Goal: Task Accomplishment & Management: Complete application form

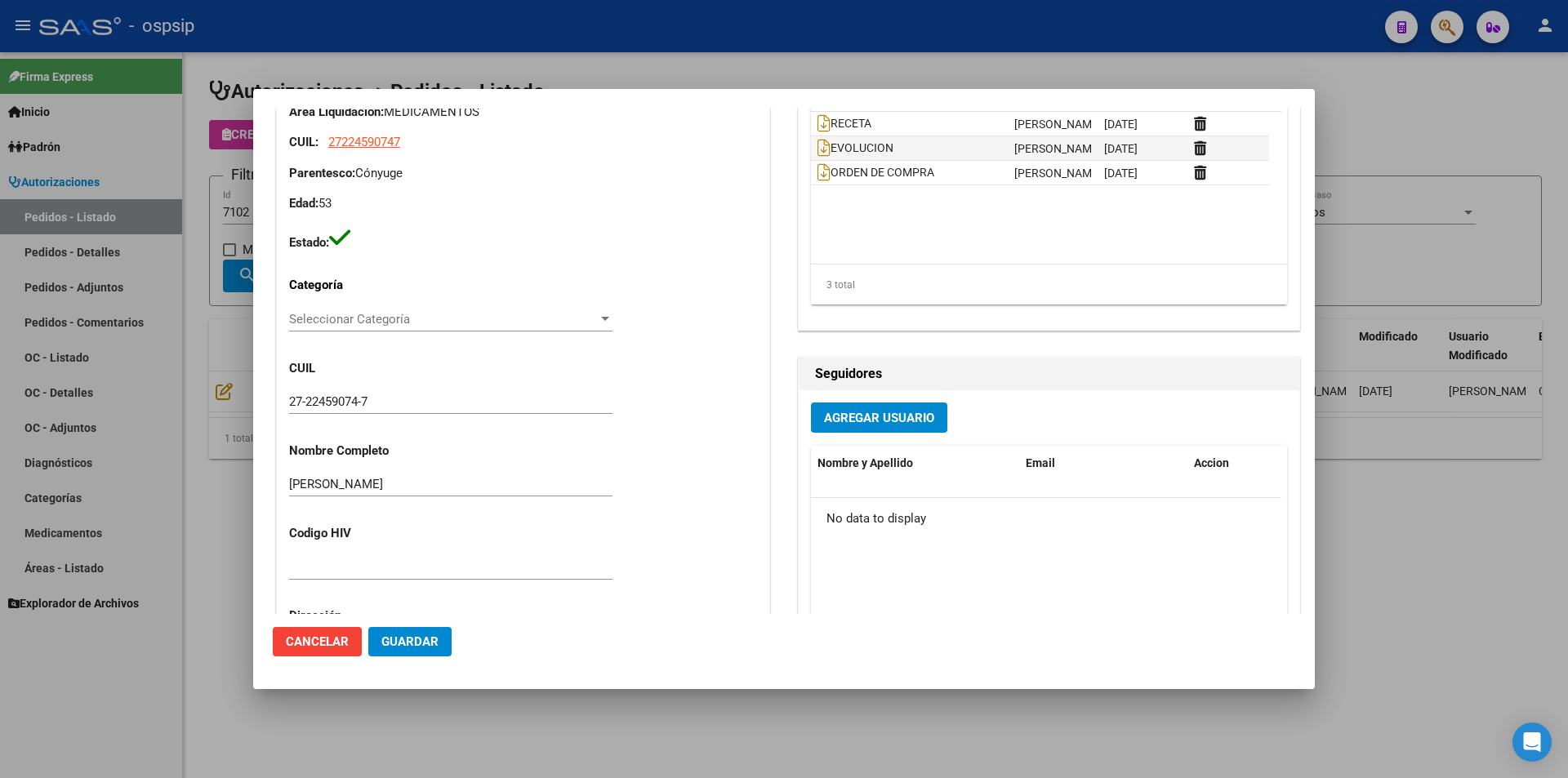
scroll to position [472, 0]
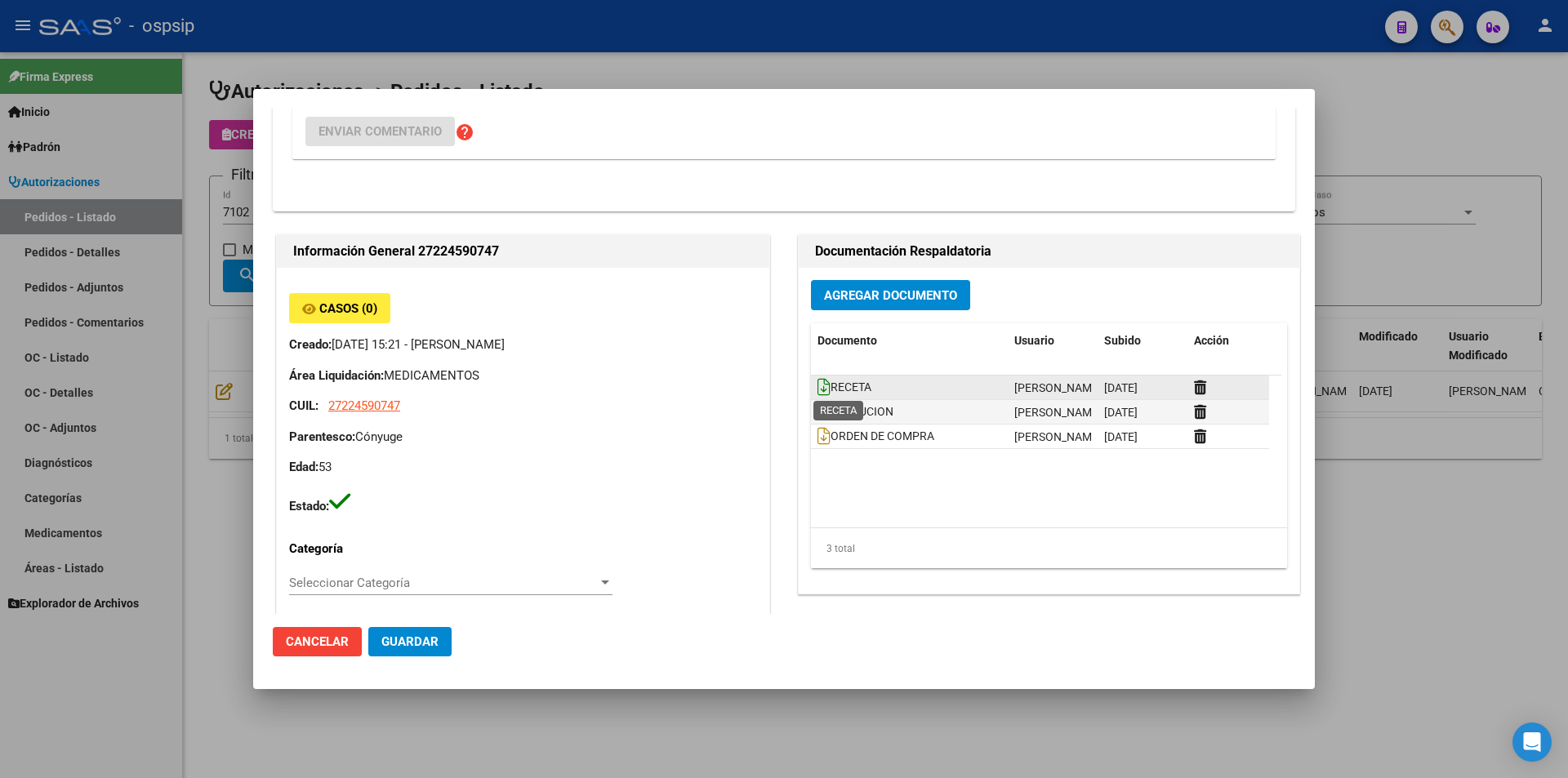
click at [819, 389] on icon at bounding box center [824, 386] width 13 height 18
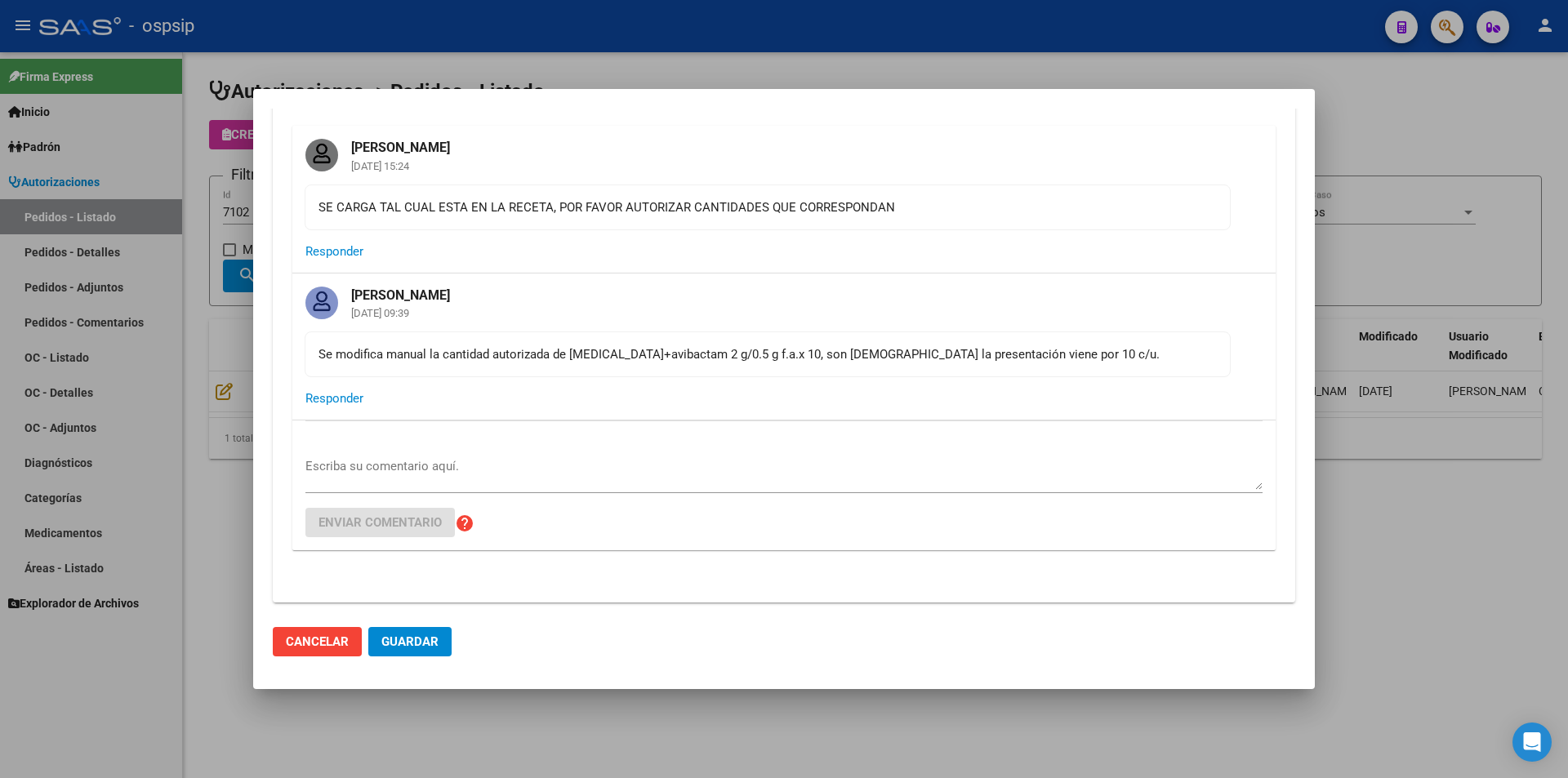
scroll to position [64, 0]
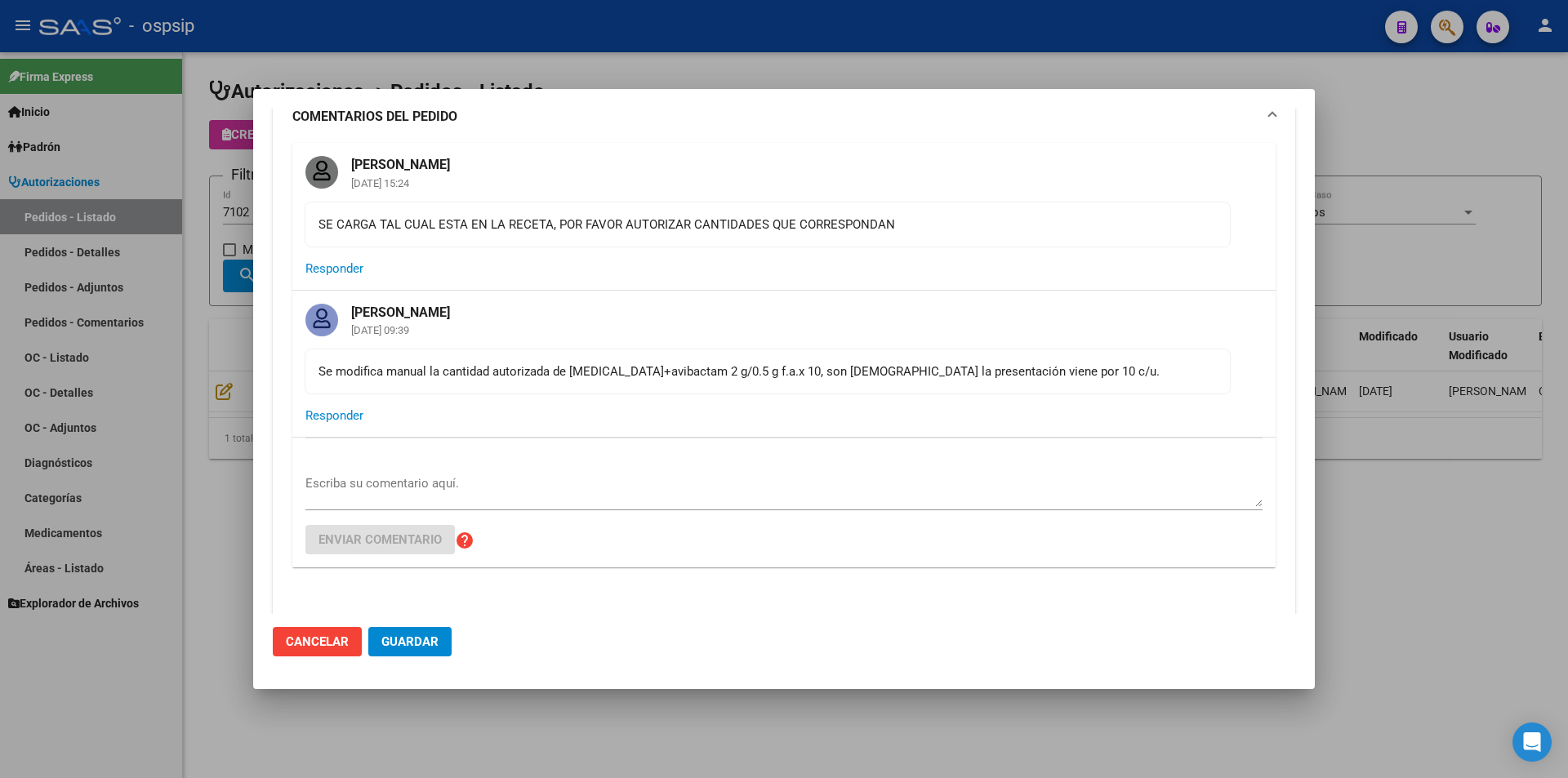
click at [224, 419] on div at bounding box center [784, 389] width 1568 height 778
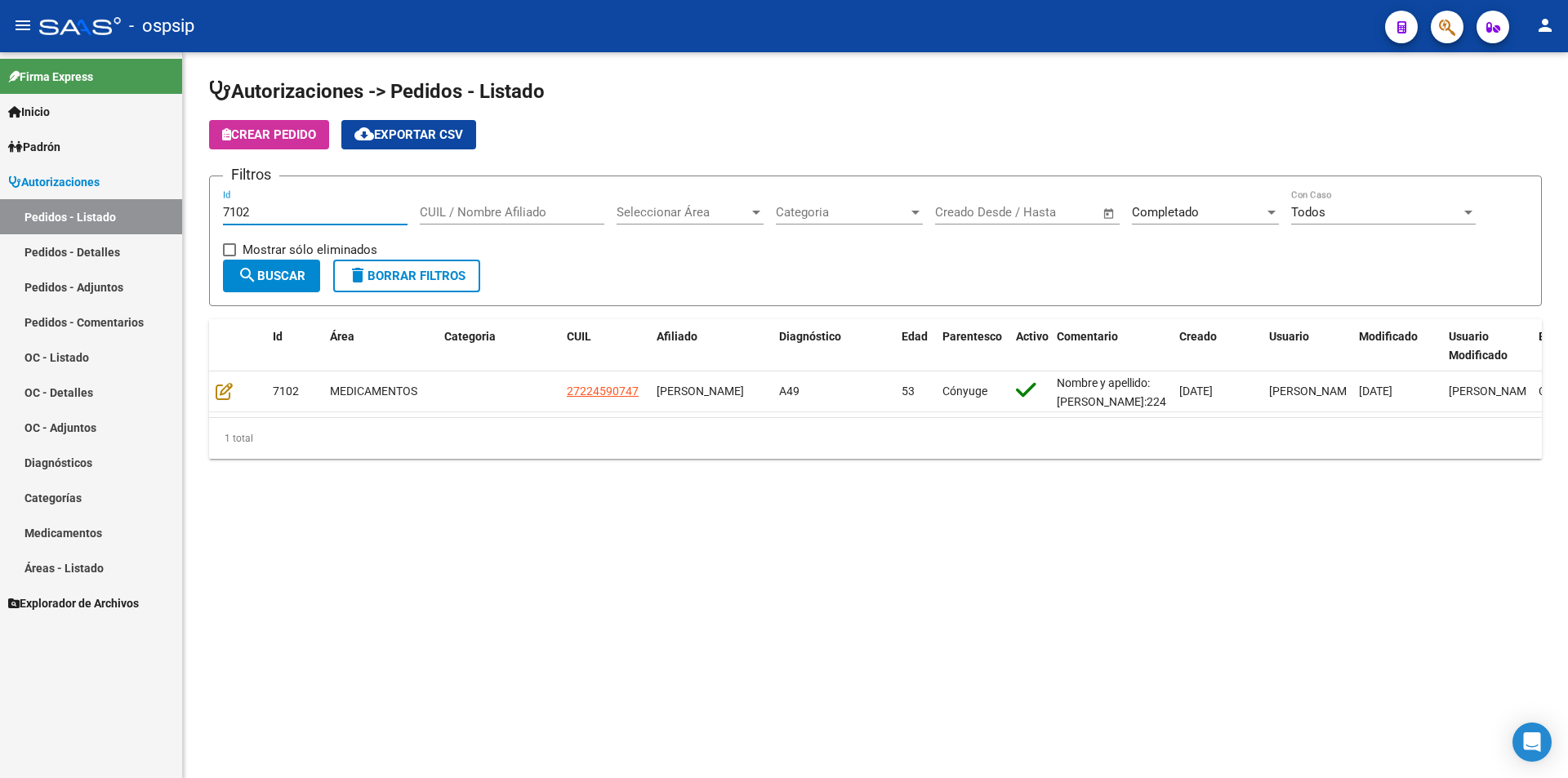
drag, startPoint x: 309, startPoint y: 215, endPoint x: 88, endPoint y: 215, distance: 221.0
click at [88, 215] on mat-sidenav-container "Firma Express Inicio Instructivos Contacto OS Padrón Afiliados Empadronados Mov…" at bounding box center [784, 415] width 1568 height 726
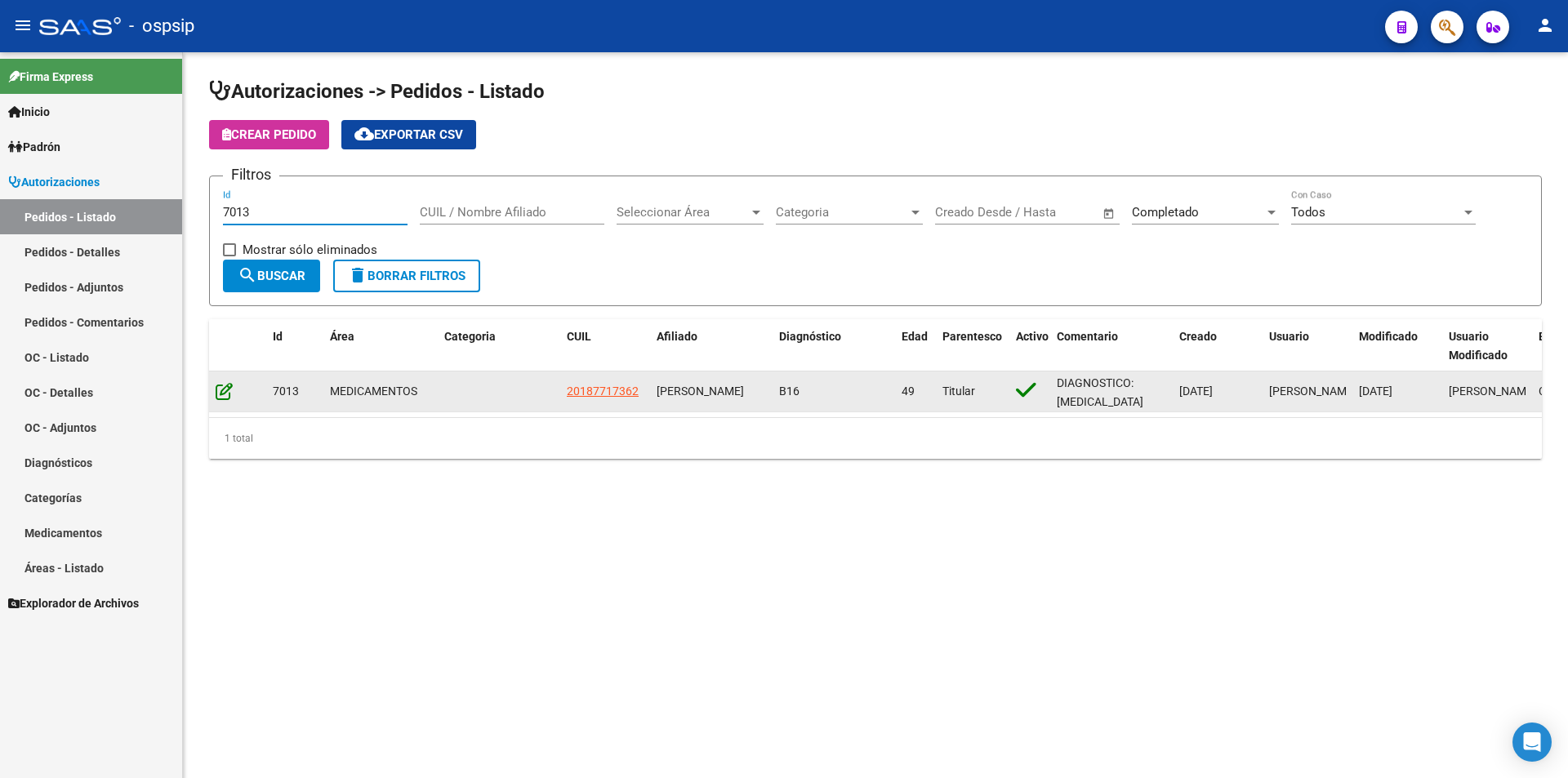
type input "7013"
click at [227, 386] on icon at bounding box center [224, 391] width 17 height 18
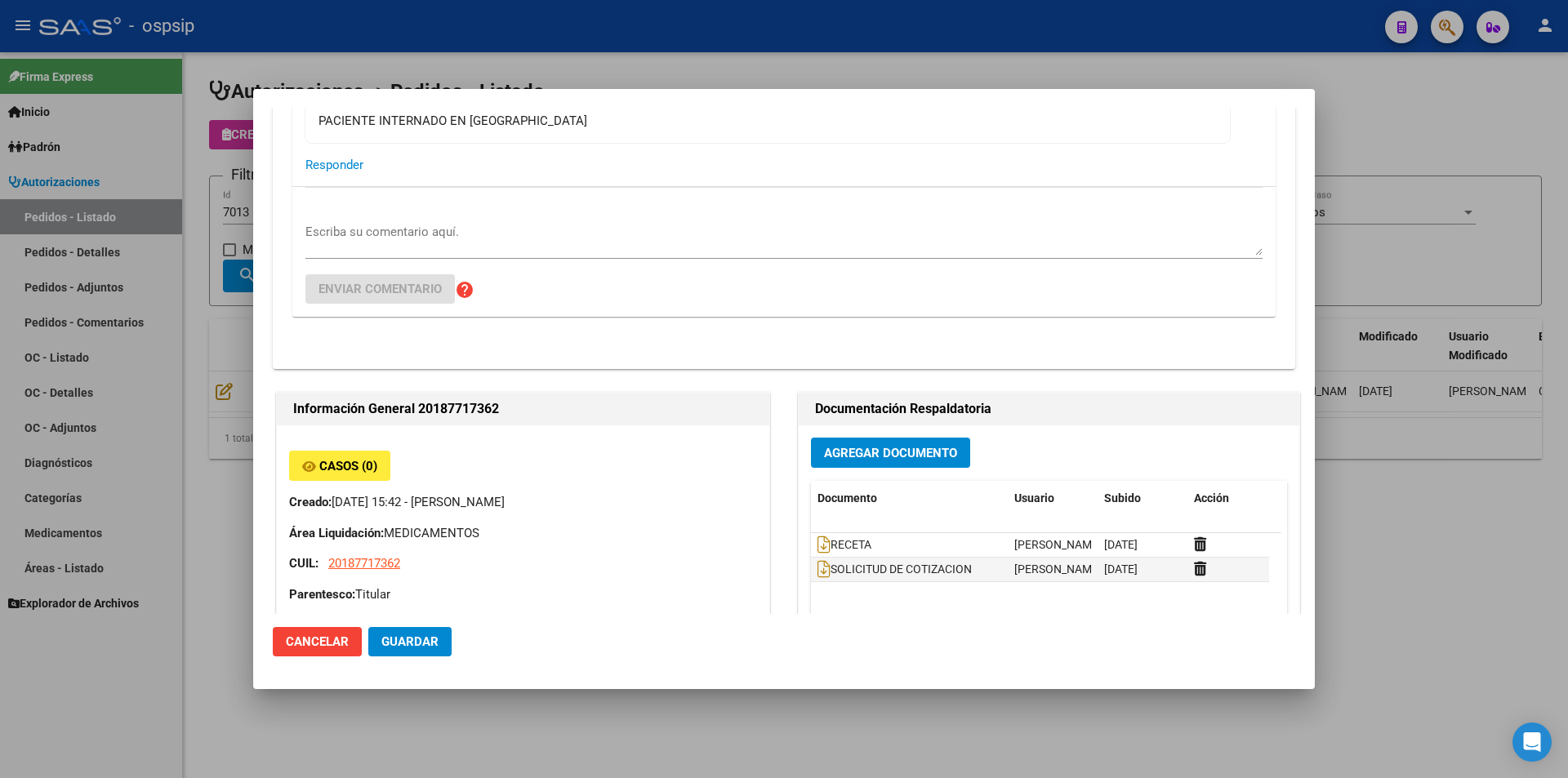
scroll to position [245, 0]
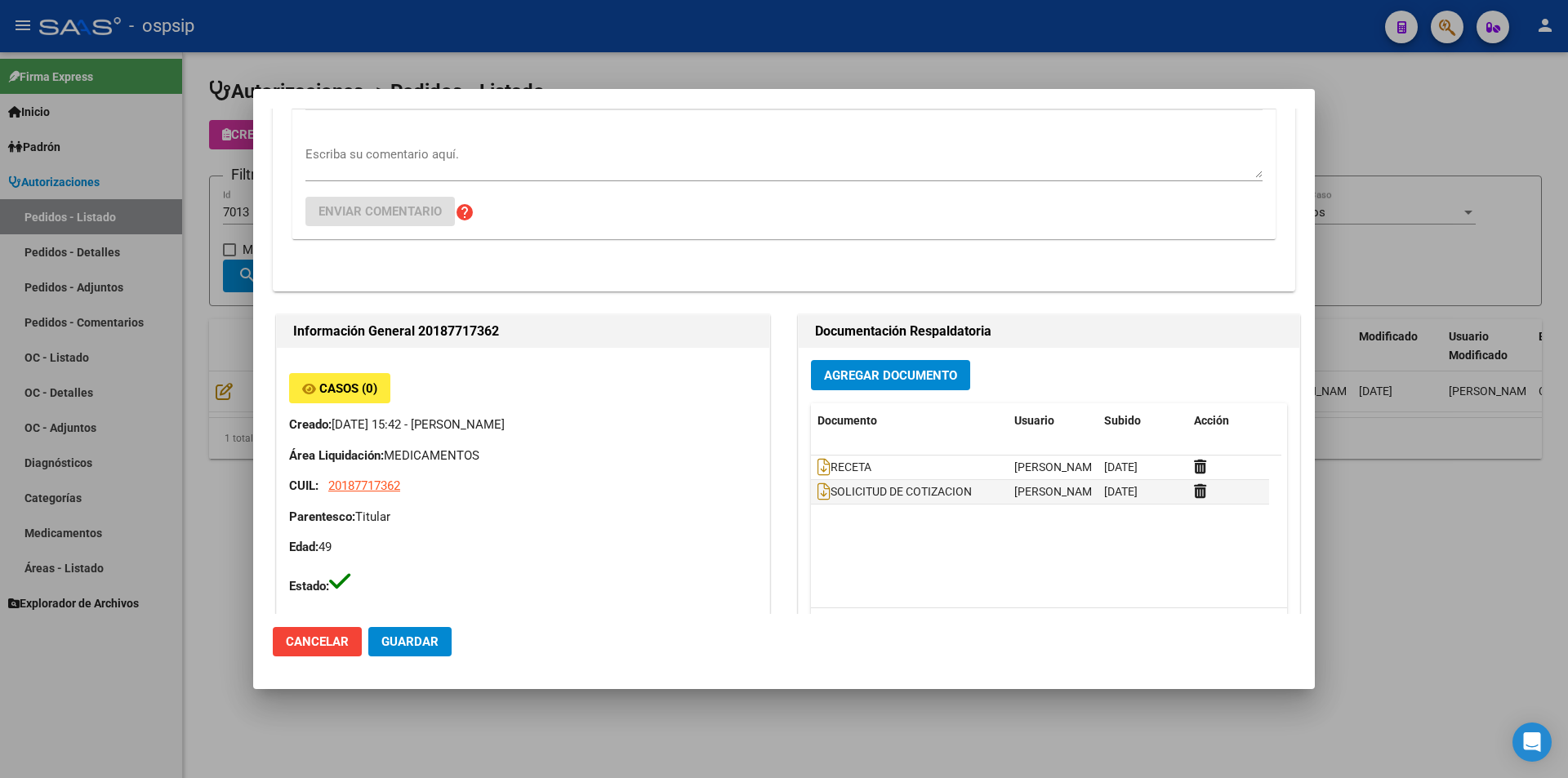
click at [891, 373] on span "Agregar Documento" at bounding box center [890, 375] width 133 height 14
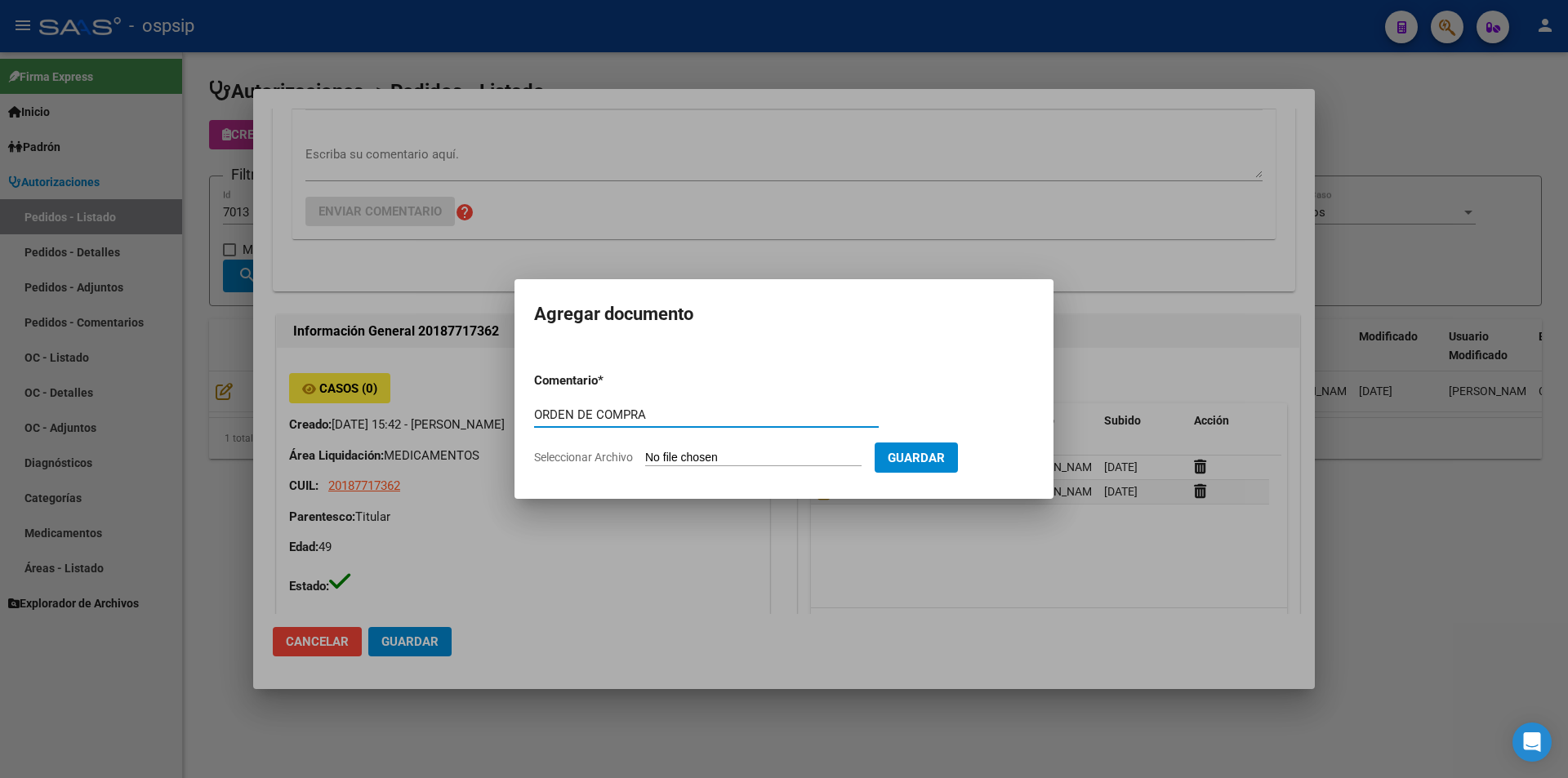
drag, startPoint x: 656, startPoint y: 415, endPoint x: 494, endPoint y: 415, distance: 162.0
click at [494, 415] on div "Editar Pedido 7013 COMENTARIOS DEL PEDIDO [PERSON_NAME] [DATE] 15:42 PACIENTE I…" at bounding box center [784, 389] width 1568 height 778
type input "ORDEN DE COMPRA"
type input "C:\fakepath\OC 7013 SCIENZA (1).pdf"
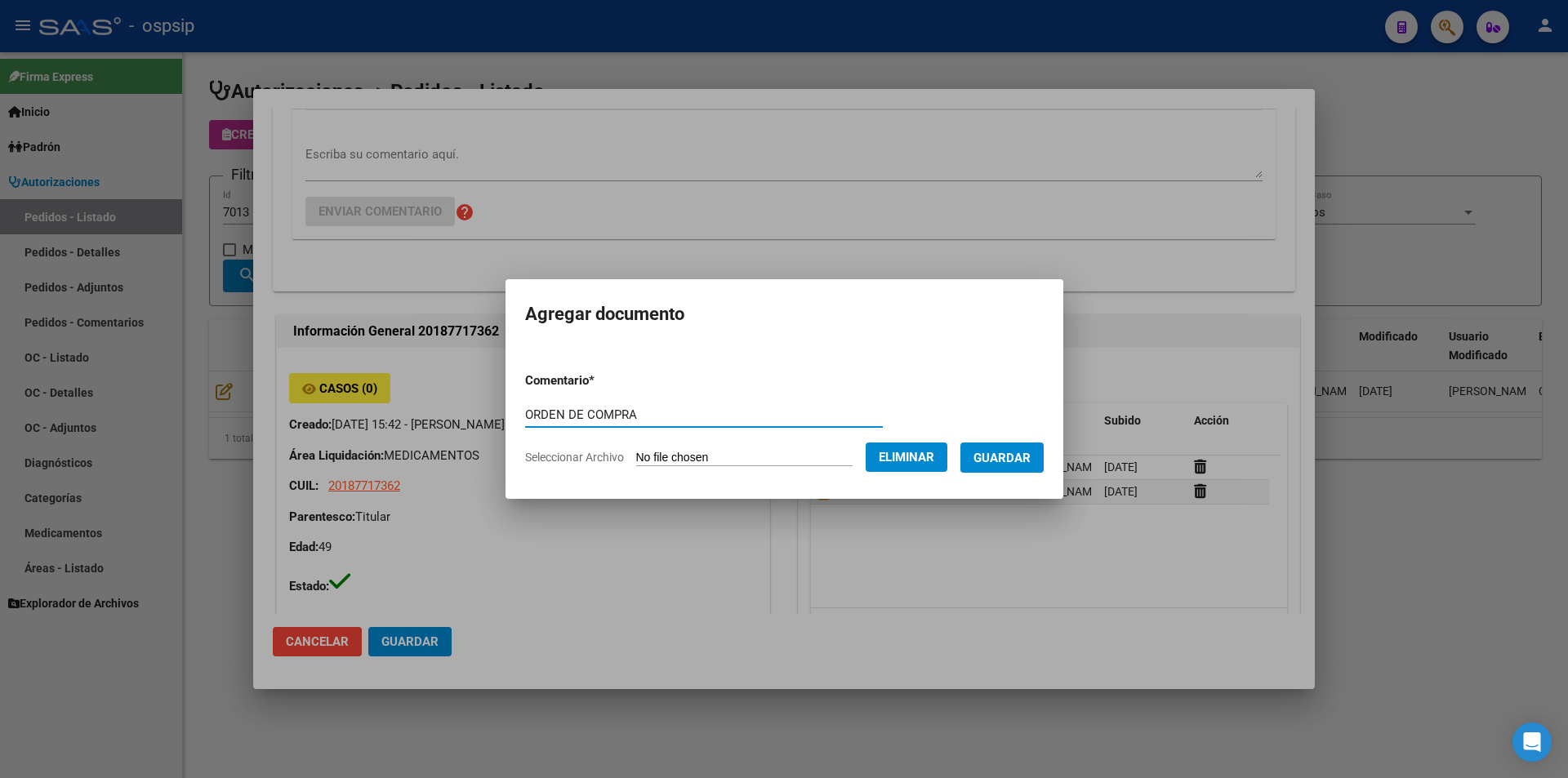
click at [1043, 458] on button "Guardar" at bounding box center [1001, 457] width 83 height 30
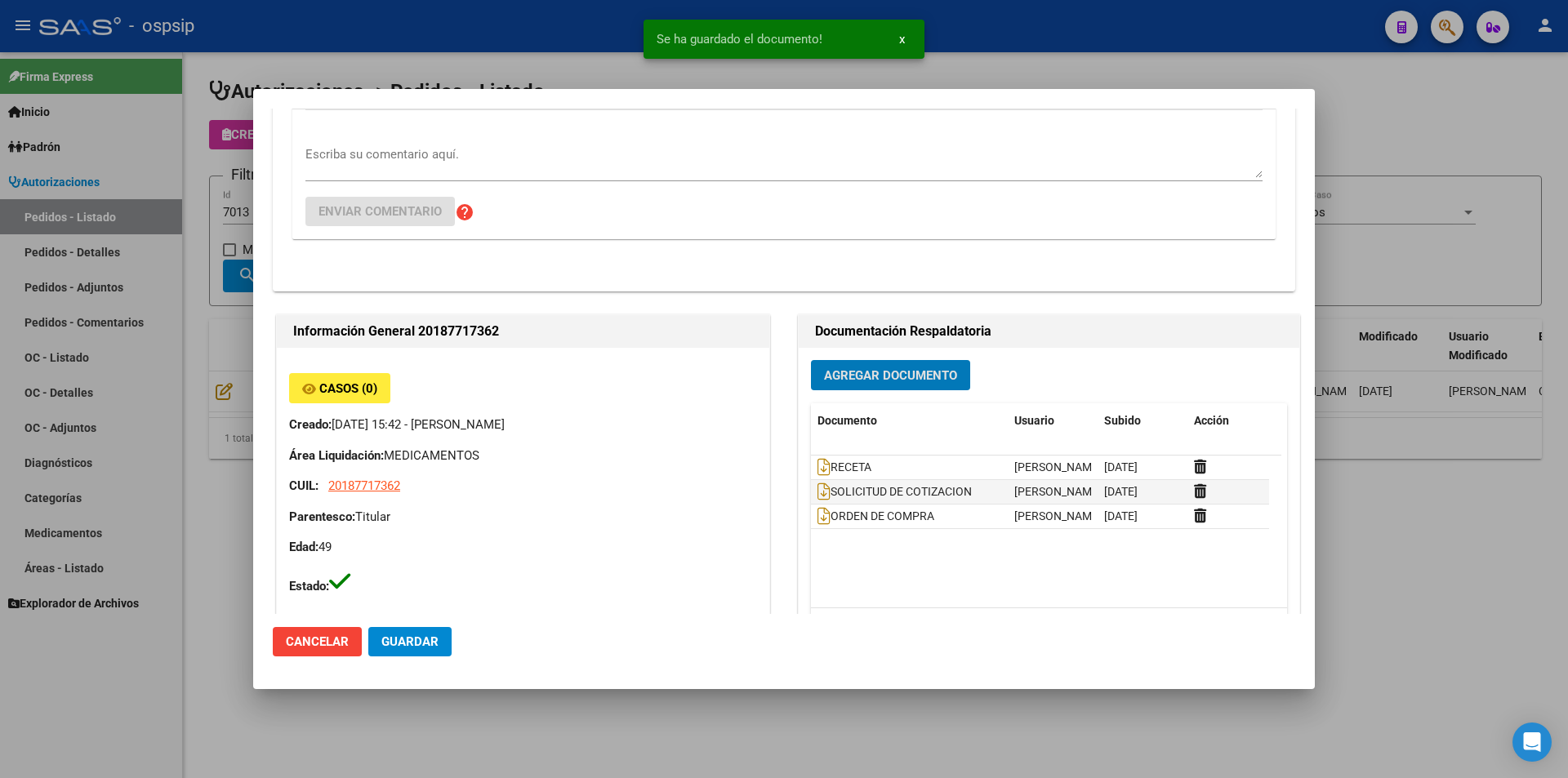
click at [152, 206] on div at bounding box center [784, 389] width 1568 height 778
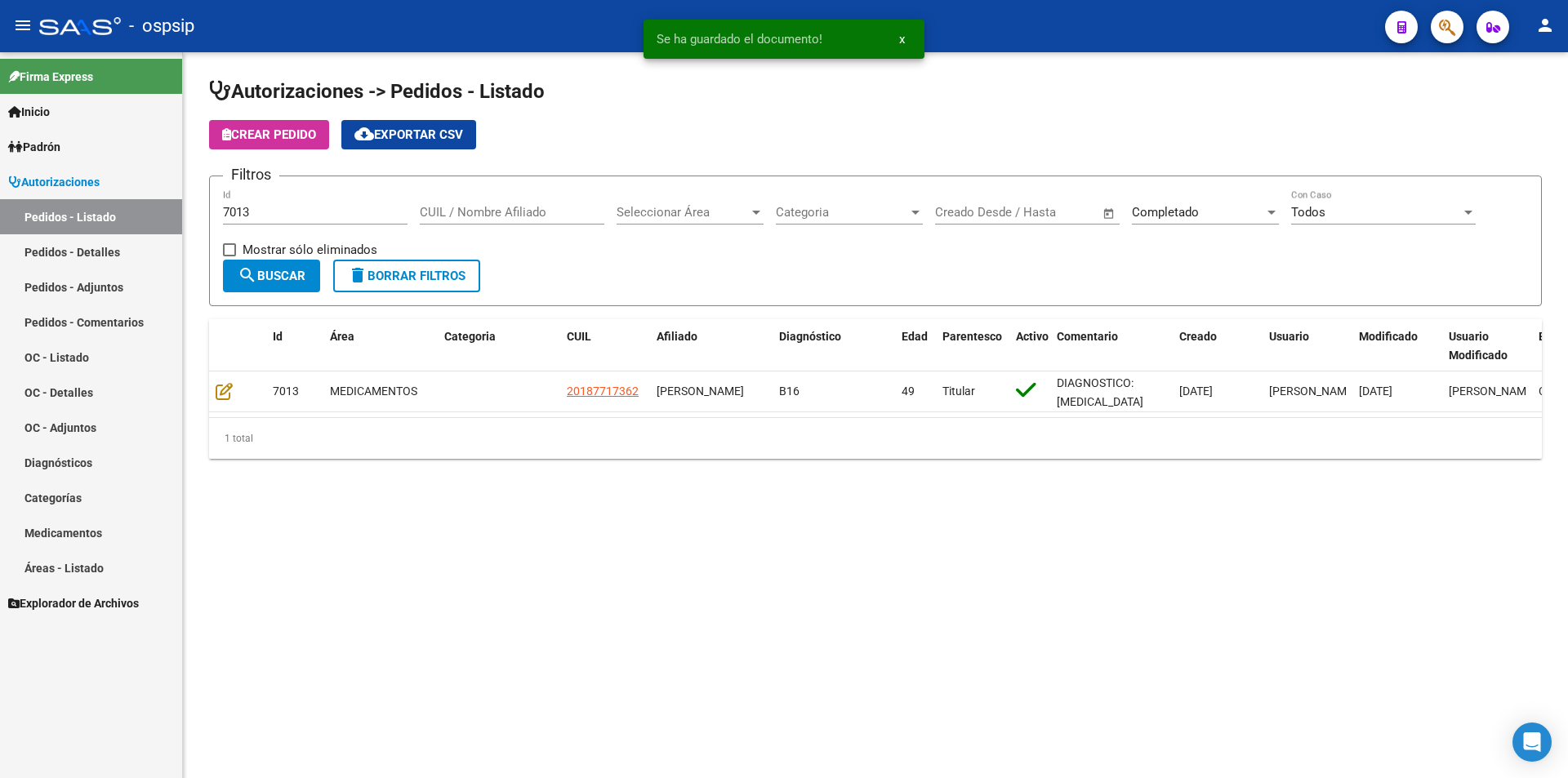
click at [258, 203] on div "7013 Id" at bounding box center [315, 207] width 184 height 35
click at [251, 205] on div "7013 Id" at bounding box center [315, 207] width 184 height 35
drag, startPoint x: 281, startPoint y: 208, endPoint x: 133, endPoint y: 238, distance: 151.0
click at [142, 230] on mat-sidenav-container "Firma Express Inicio Instructivos Contacto OS Padrón Afiliados Empadronados Mov…" at bounding box center [784, 415] width 1568 height 726
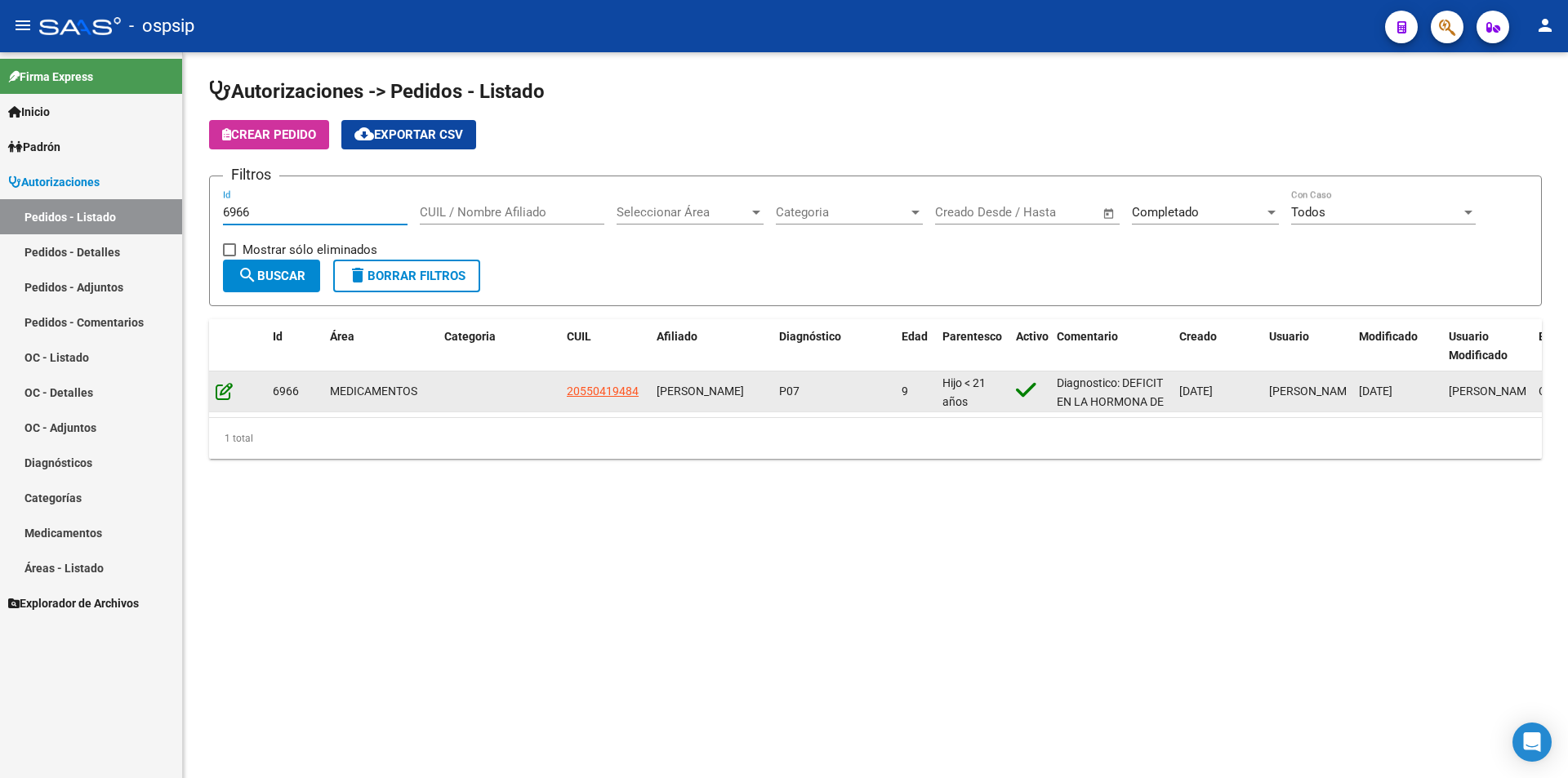
type input "6966"
click at [222, 388] on icon at bounding box center [224, 391] width 17 height 18
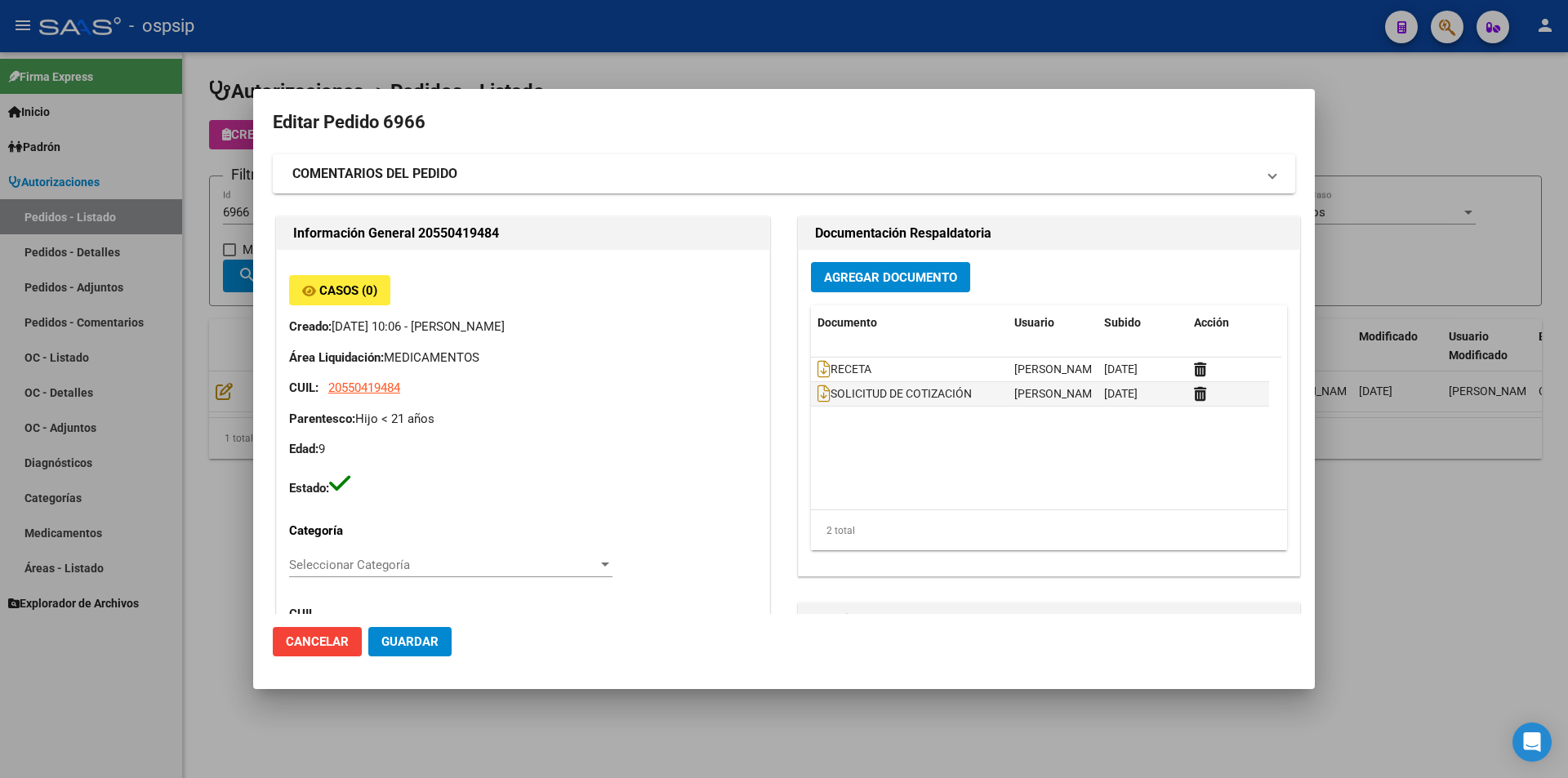
click at [834, 268] on button "Agregar Documento" at bounding box center [890, 277] width 159 height 30
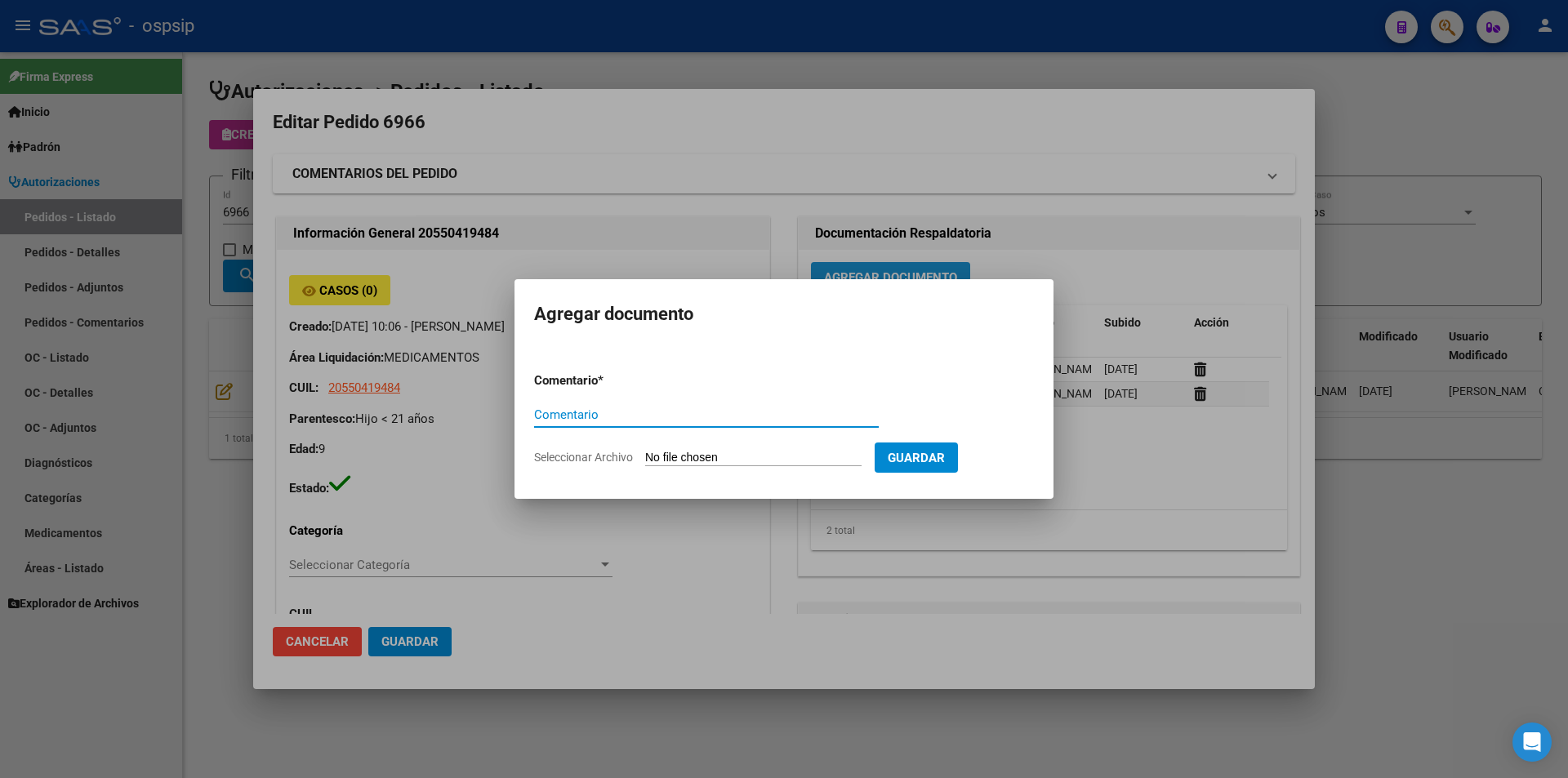
paste input "ORDEN DE COMPRA"
type input "ORDEN DE COMPRA"
click at [751, 462] on input "Seleccionar Archivo" at bounding box center [753, 458] width 216 height 15
type input "C:\fakepath\OC 6966 NEOSALUD (1).pdf"
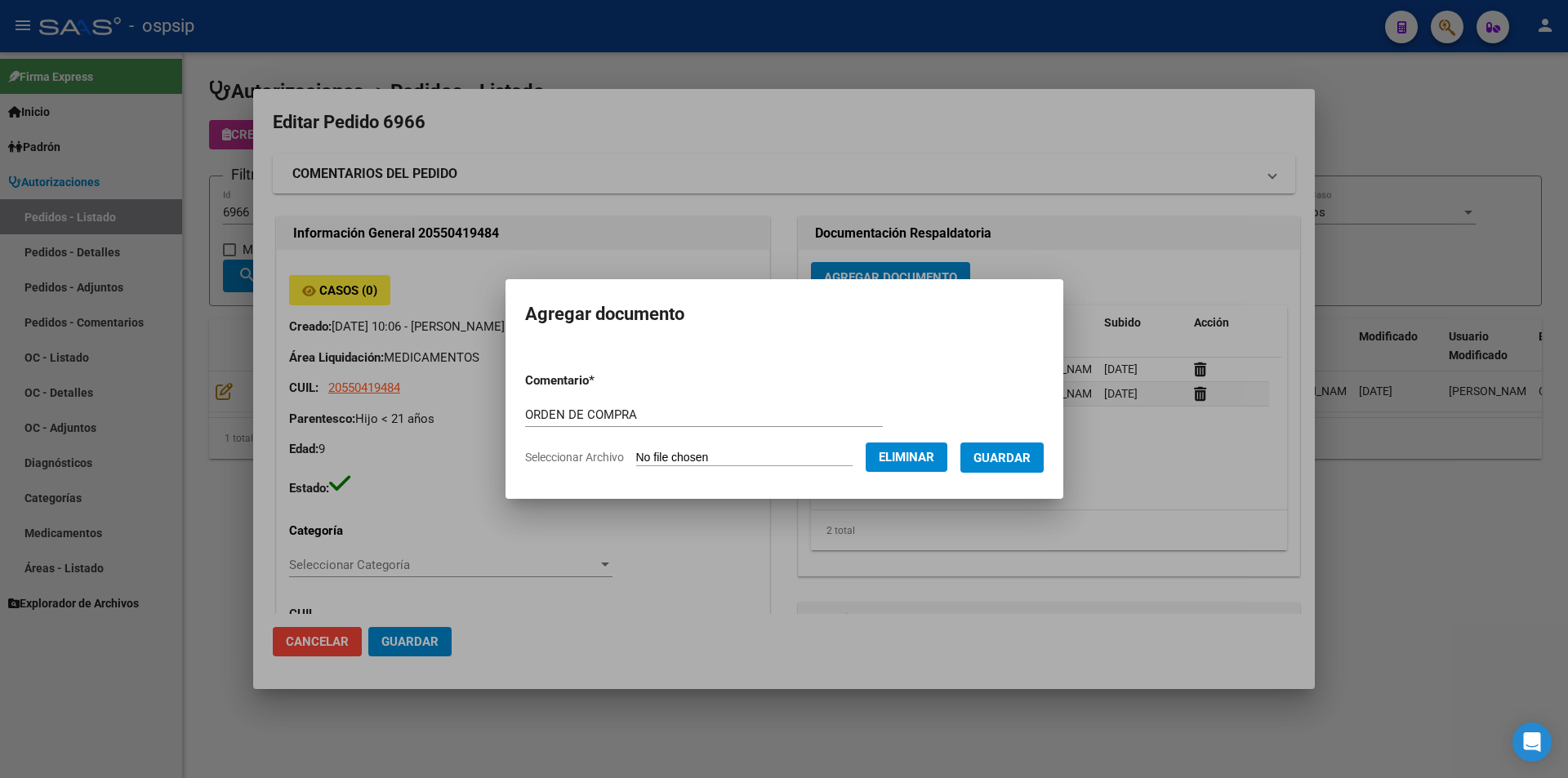
click at [1005, 465] on span "Guardar" at bounding box center [1002, 457] width 57 height 14
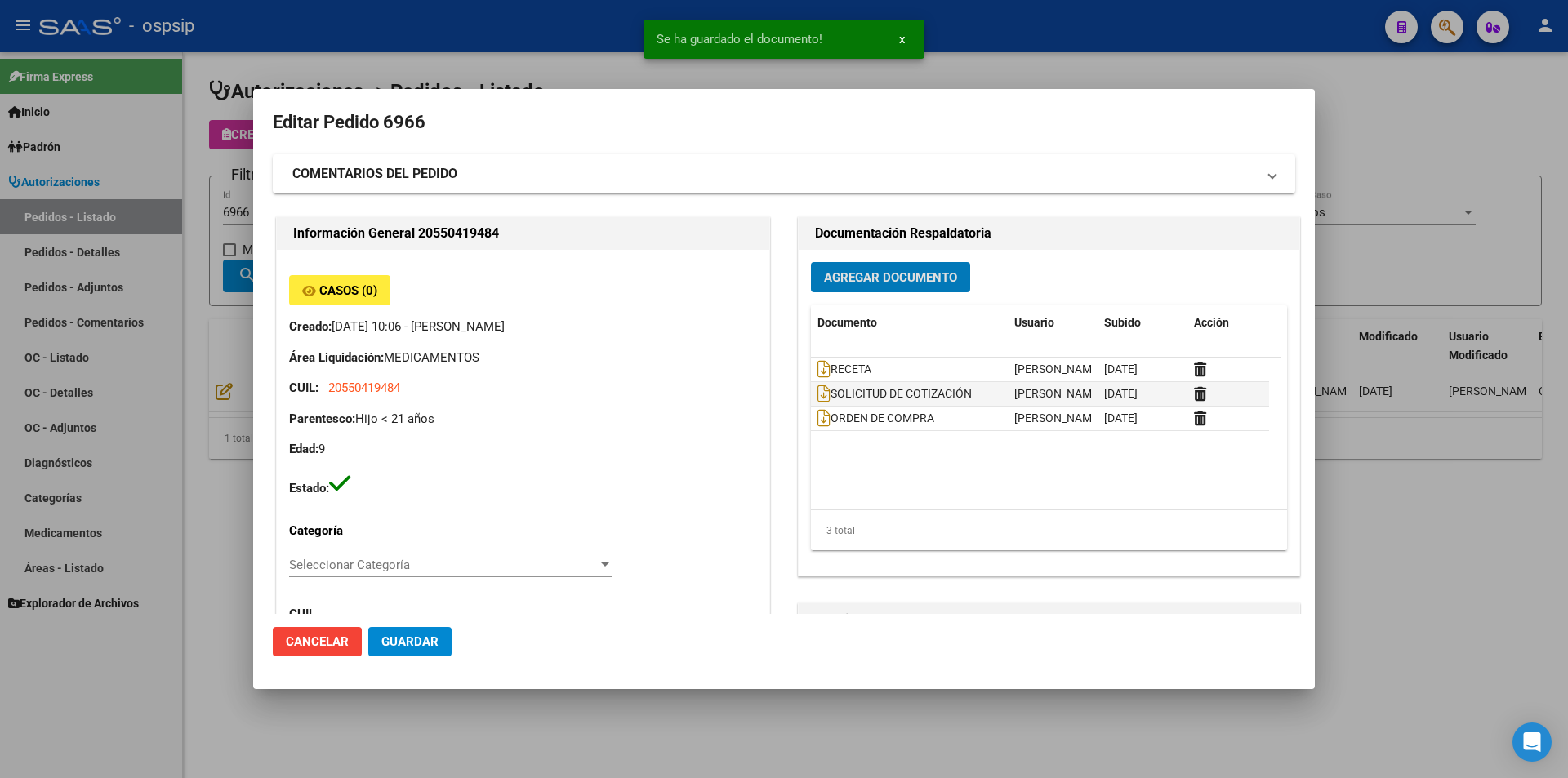
click at [263, 223] on mat-dialog-content "Editar Pedido 6966 COMENTARIOS DEL PEDIDO Escriba su comentario aquí. Enviar co…" at bounding box center [784, 361] width 1061 height 505
click at [239, 210] on div at bounding box center [784, 389] width 1568 height 778
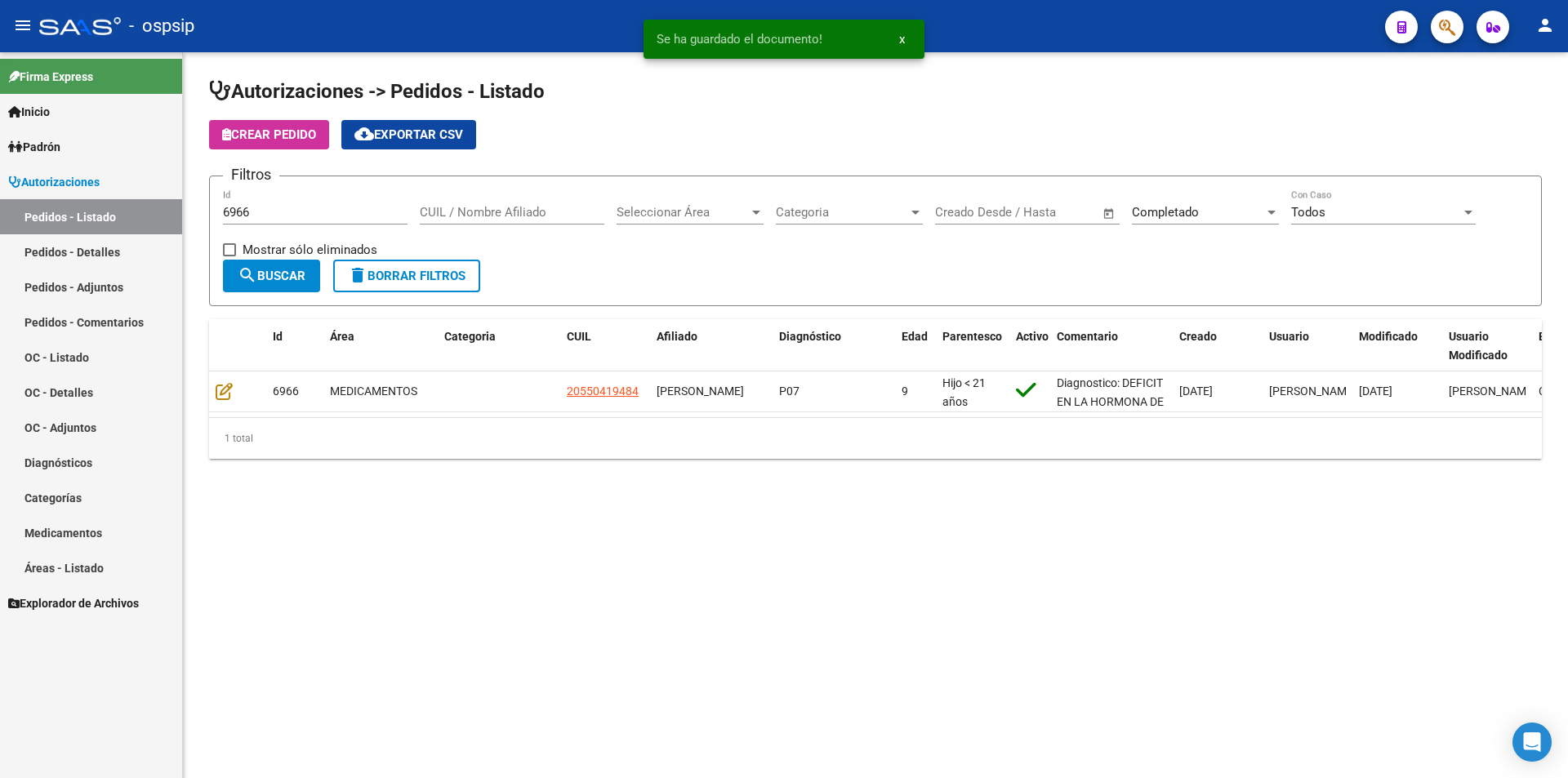
click at [275, 208] on input "6966" at bounding box center [315, 211] width 184 height 14
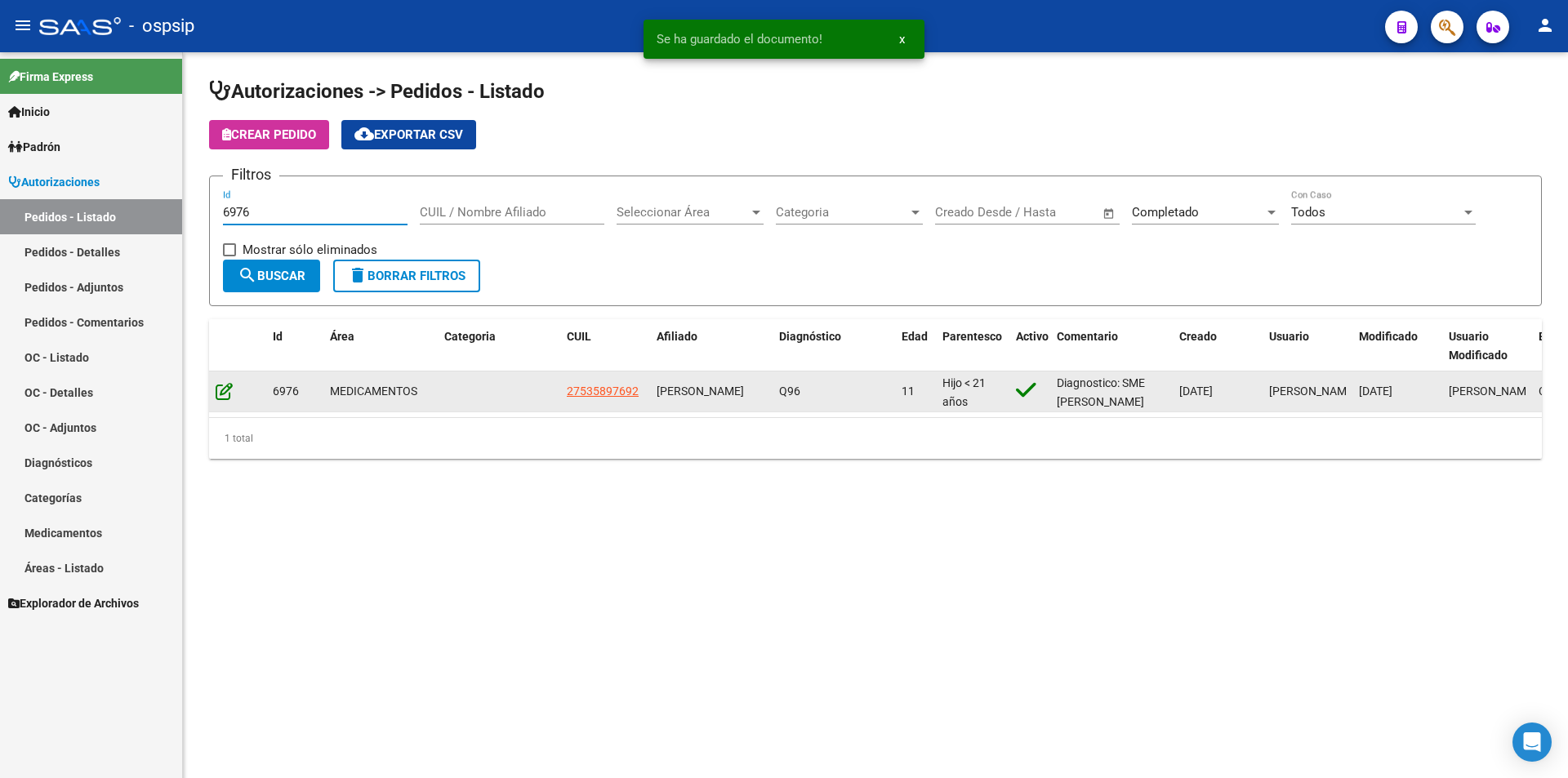
type input "6976"
click at [221, 391] on icon at bounding box center [224, 391] width 17 height 18
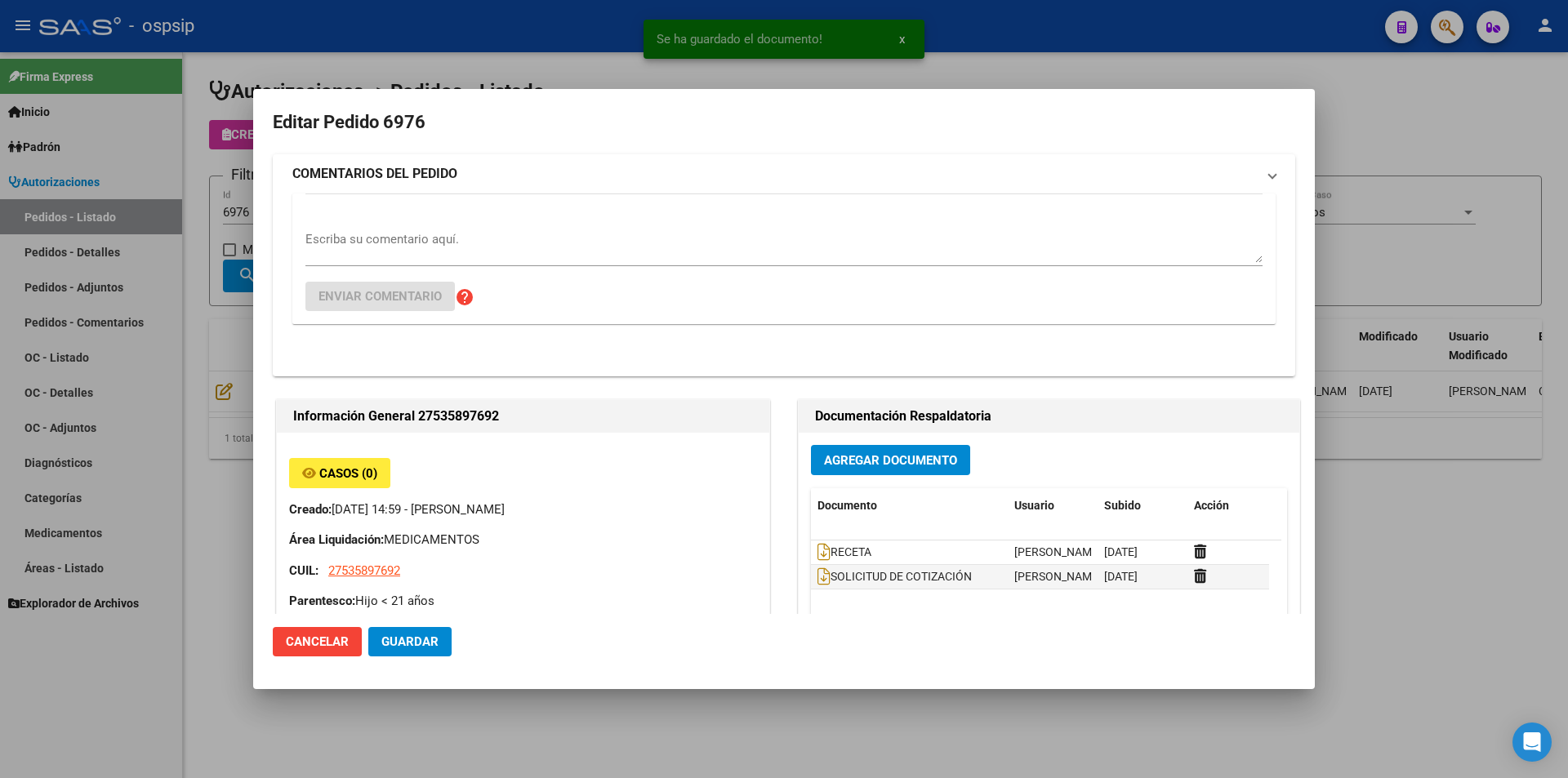
type input "[GEOGRAPHIC_DATA], [PERSON_NAME], 1143 1876"
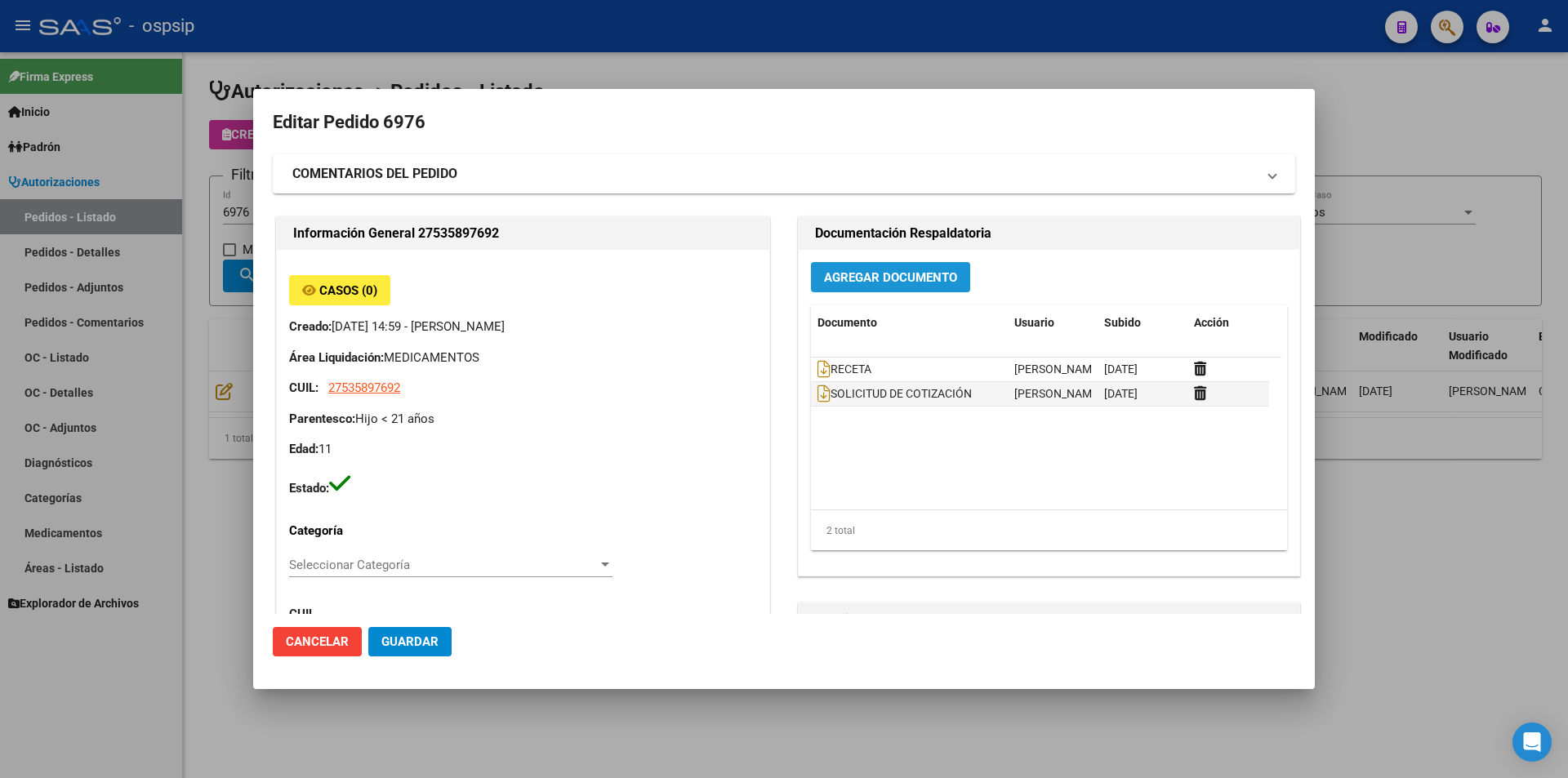
click at [903, 284] on span "Agregar Documento" at bounding box center [890, 277] width 133 height 14
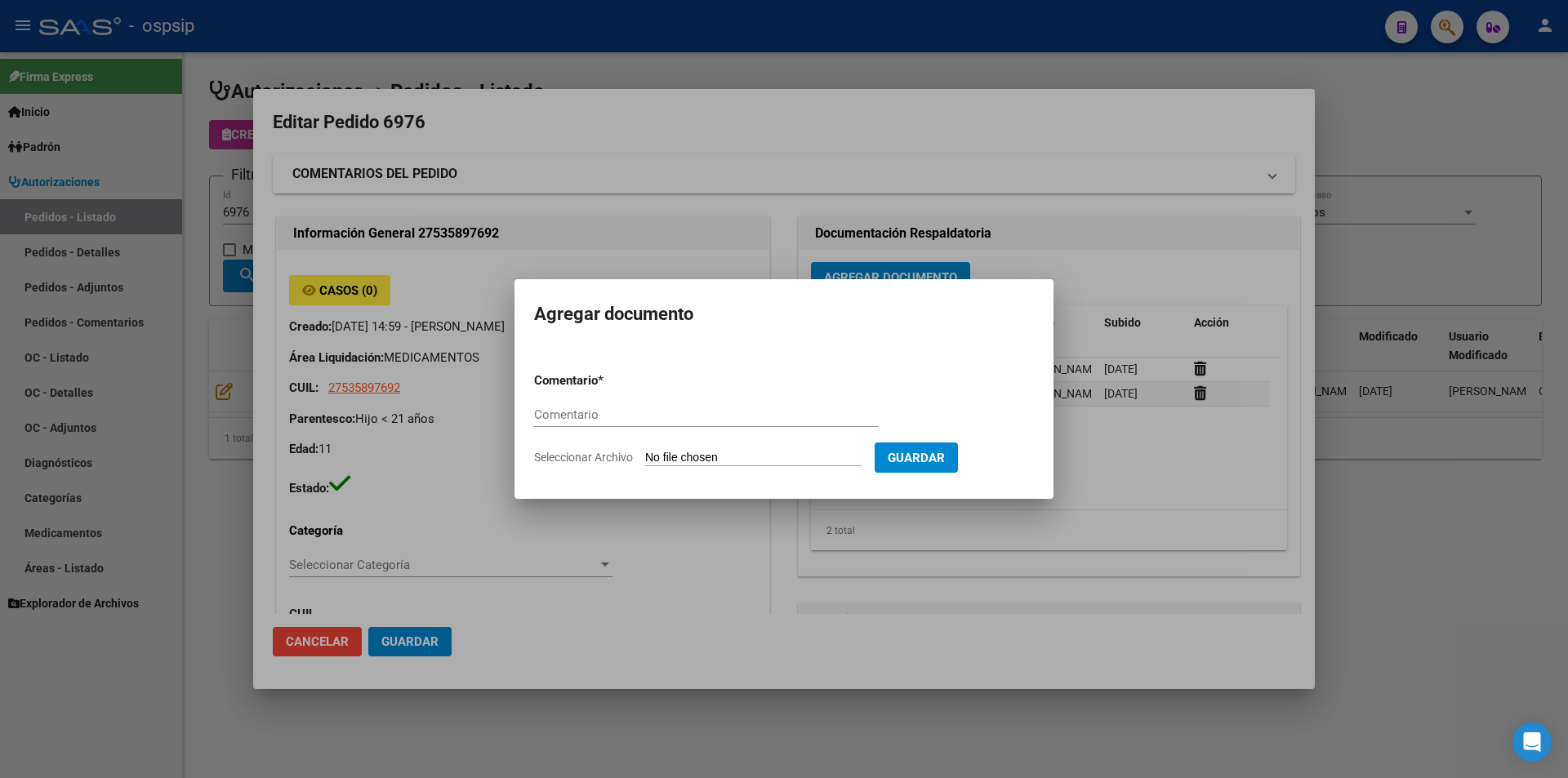
paste input "ORDEN DE COMPRA"
type input "ORDEN DE COMPRA"
click at [725, 454] on input "Seleccionar Archivo" at bounding box center [753, 458] width 216 height 15
type input "C:\fakepath\OC 6976 NEOSALUD (1).pdf"
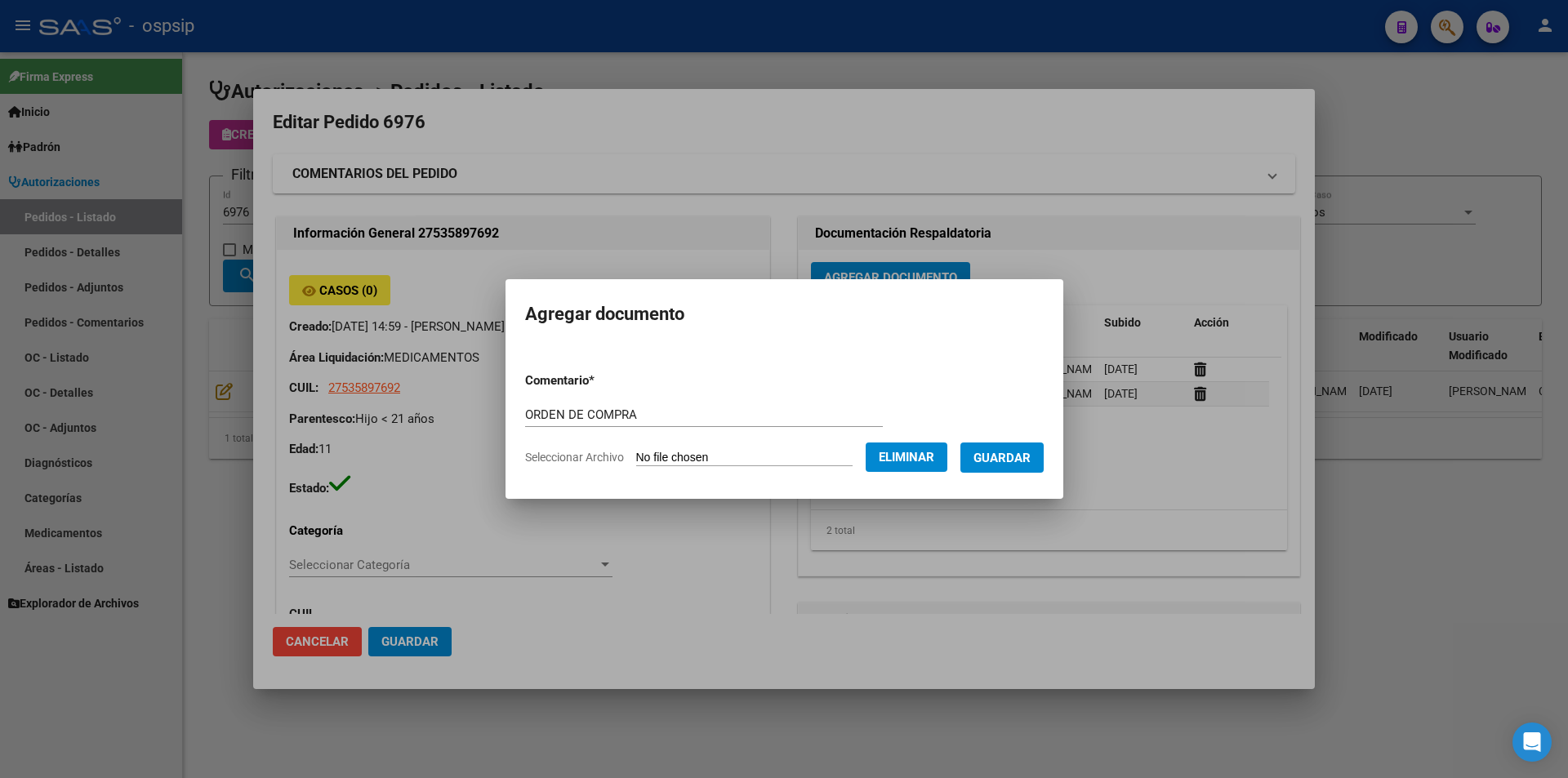
click at [1008, 442] on button "Guardar" at bounding box center [1001, 457] width 83 height 30
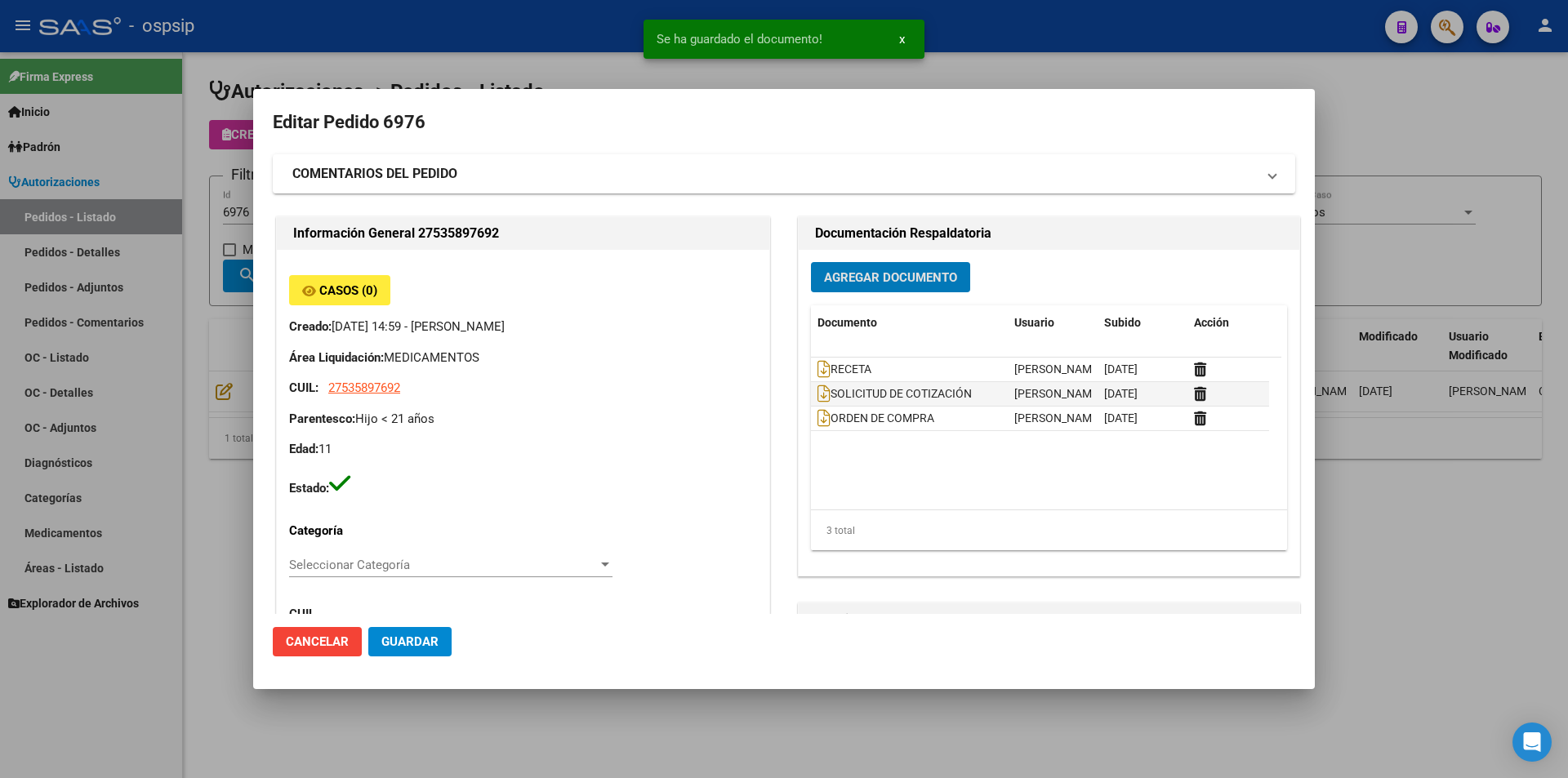
click at [211, 301] on div at bounding box center [784, 389] width 1568 height 778
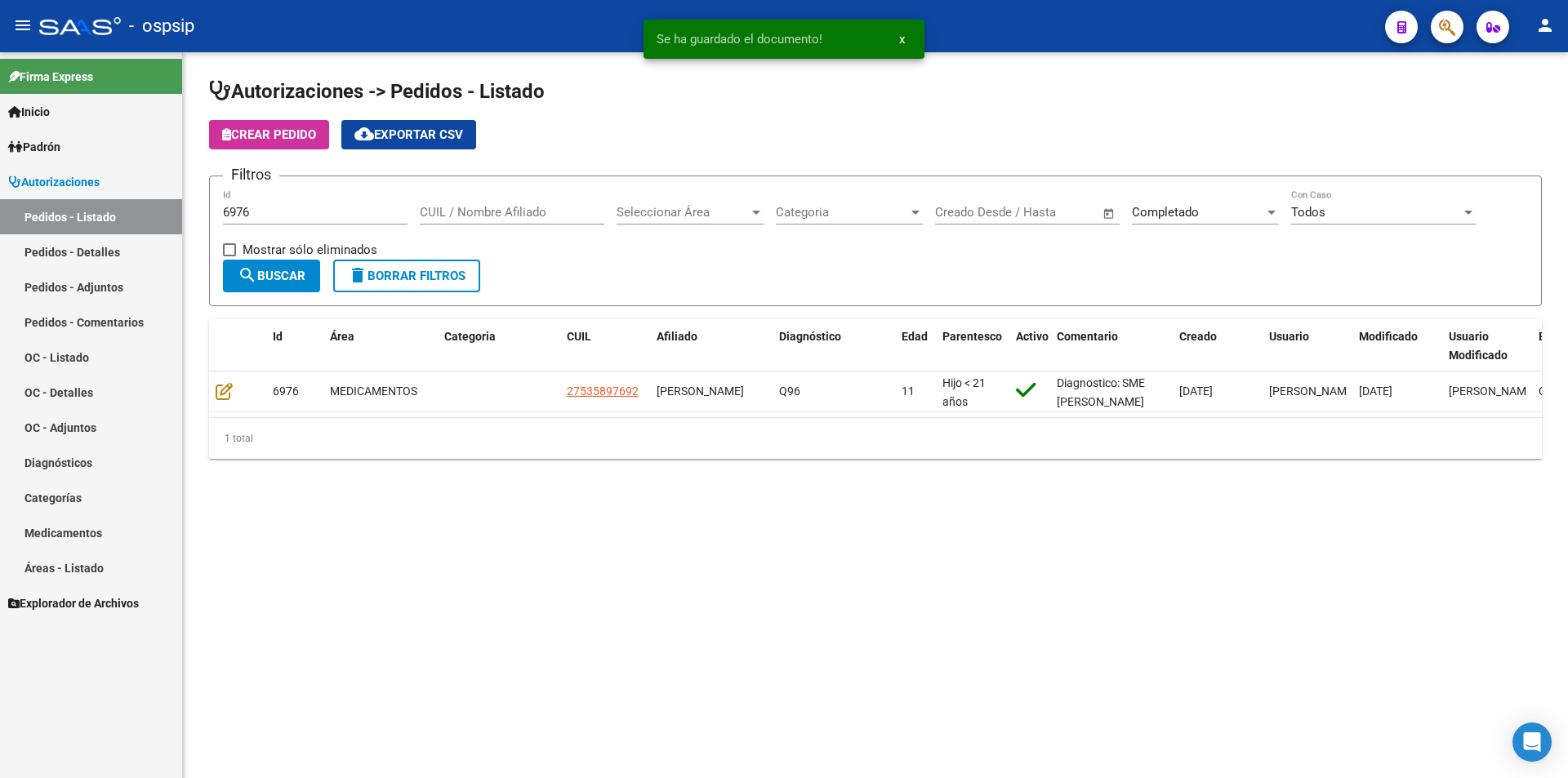
click at [279, 219] on input "6976" at bounding box center [315, 211] width 184 height 14
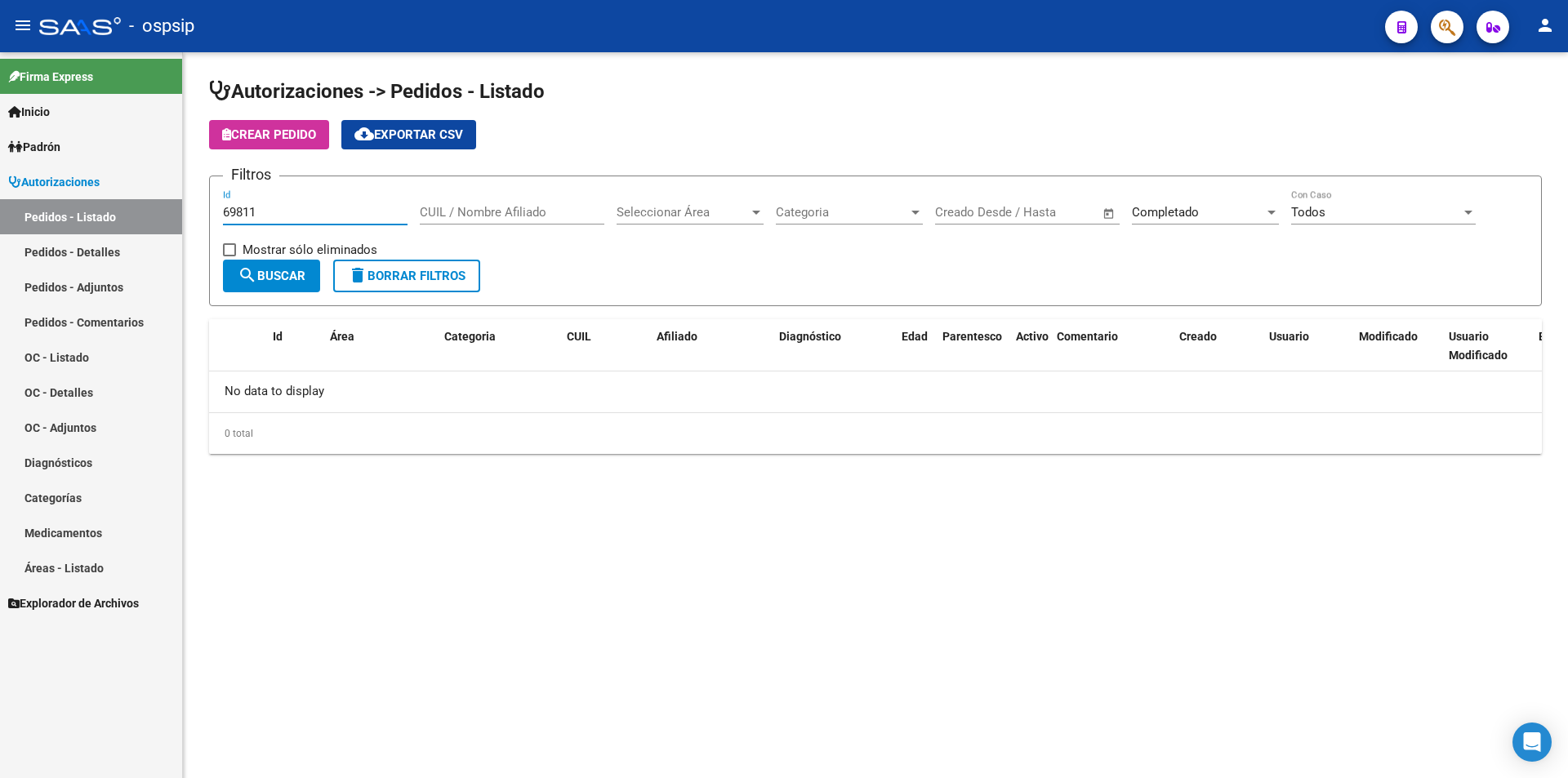
click at [247, 206] on input "69811" at bounding box center [315, 211] width 184 height 14
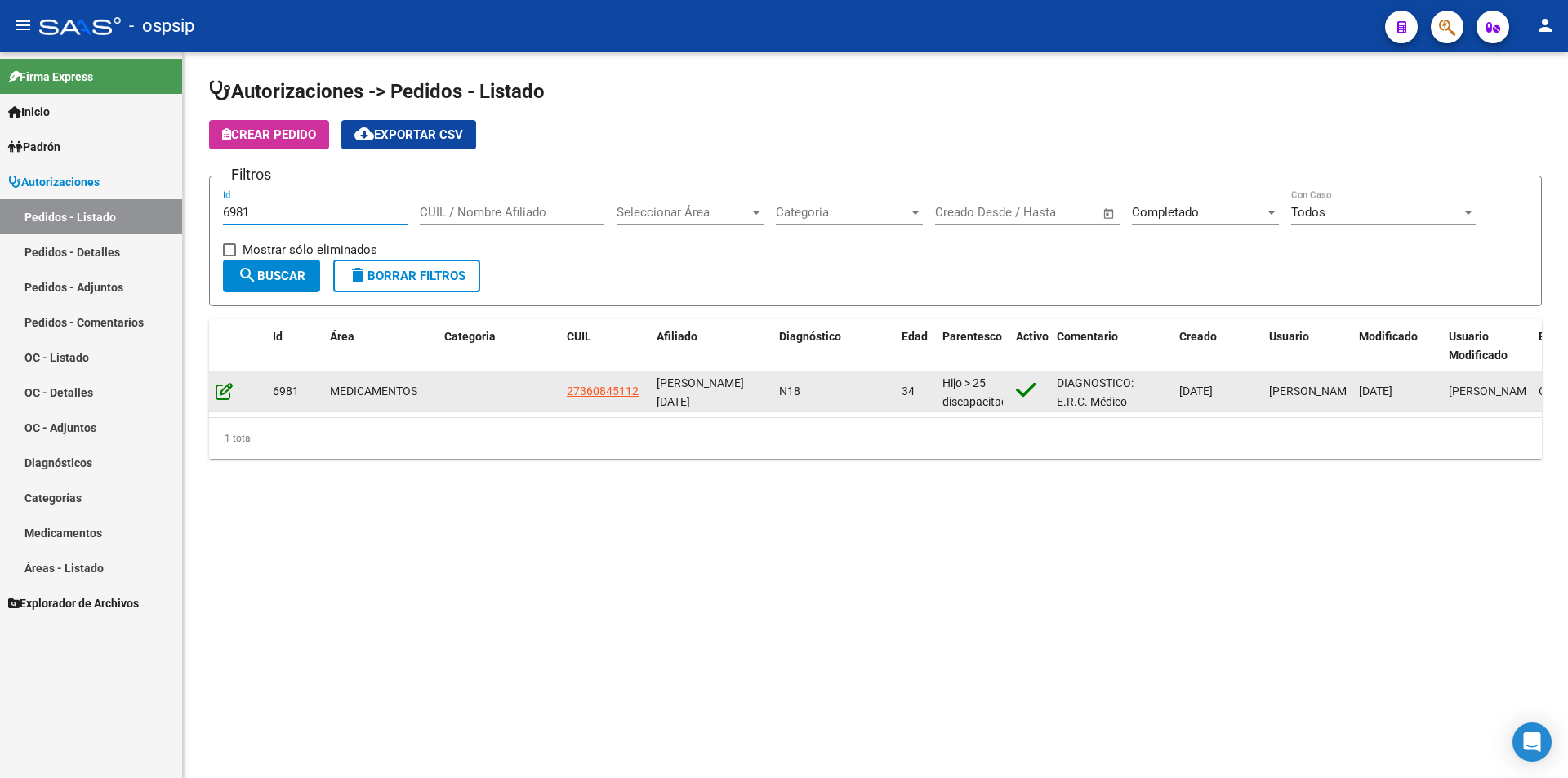
type input "6981"
click at [216, 393] on icon at bounding box center [224, 391] width 17 height 18
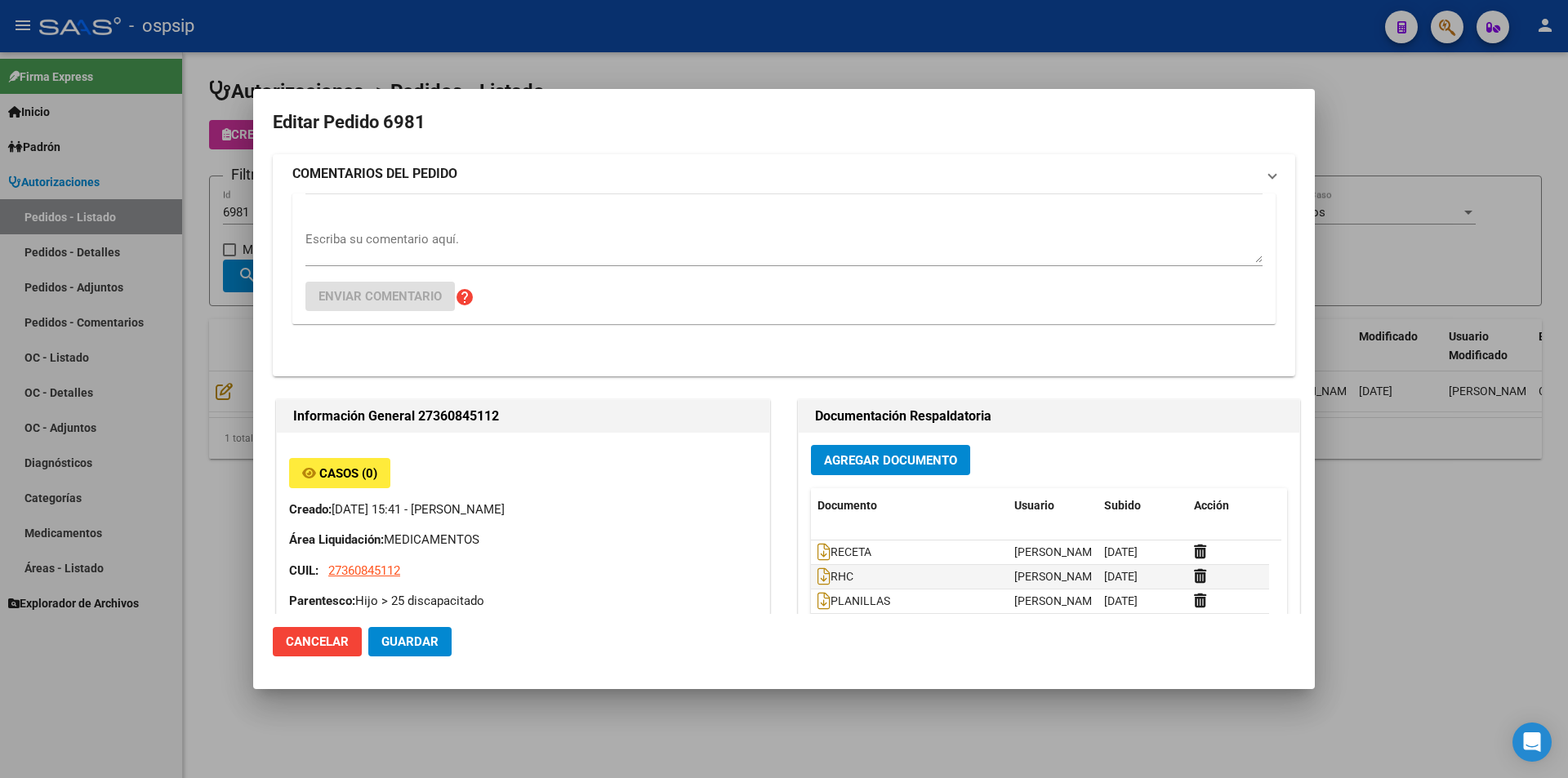
type input "[GEOGRAPHIC_DATA], [GEOGRAPHIC_DATA], [GEOGRAPHIC_DATA] 793"
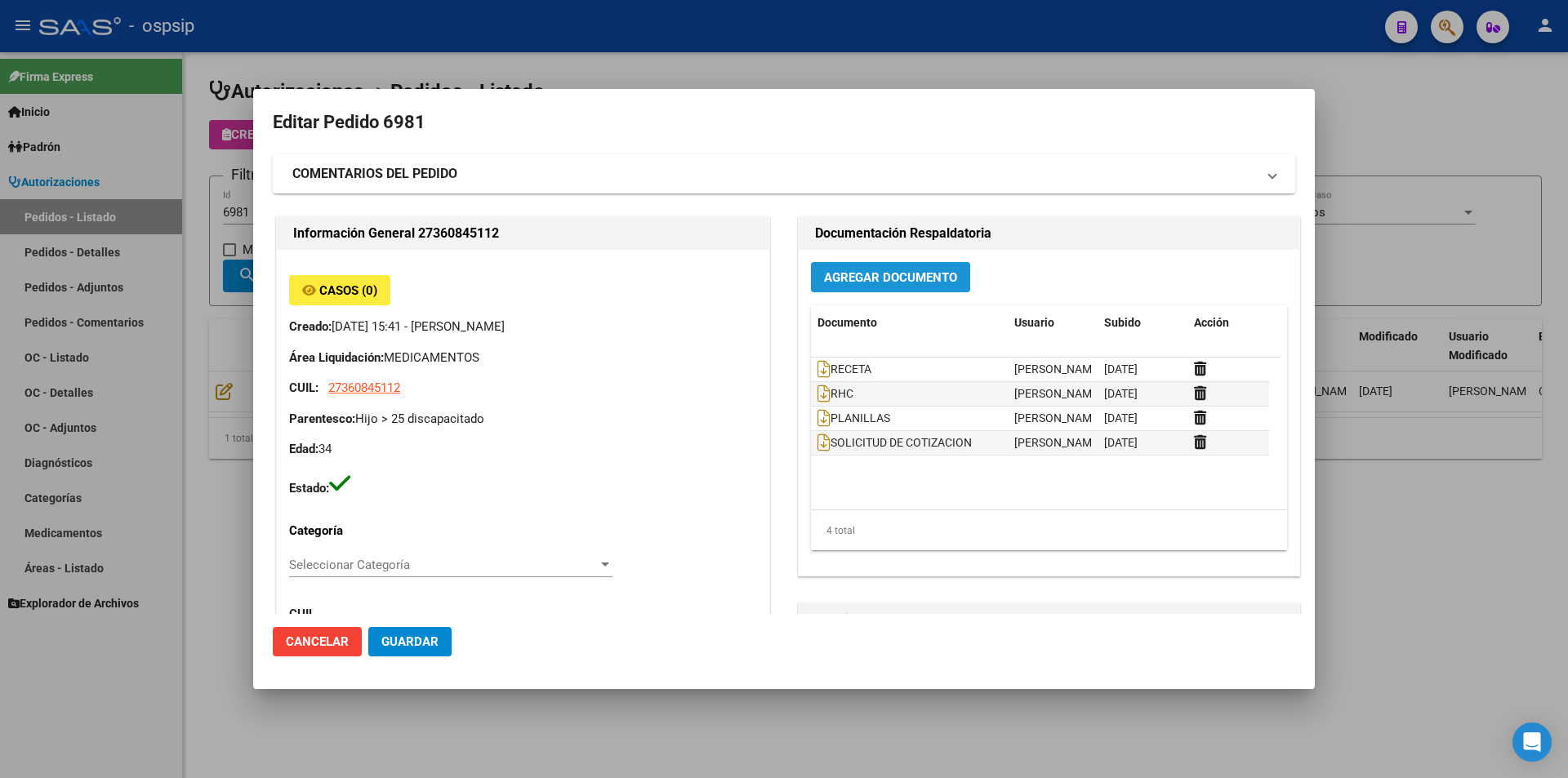
click at [919, 272] on span "Agregar Documento" at bounding box center [890, 277] width 133 height 14
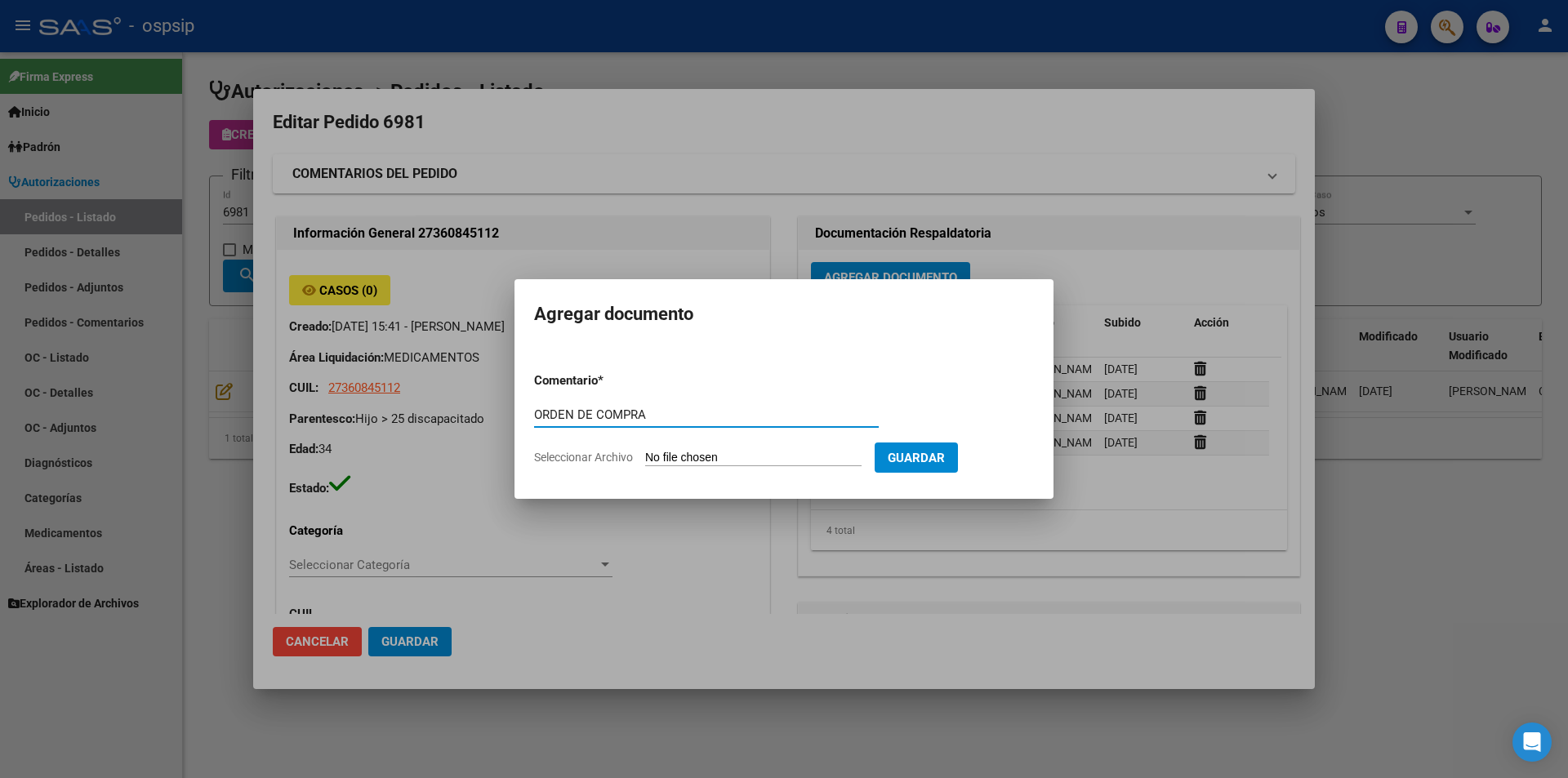
type input "ORDEN DE COMPRA"
click at [691, 450] on input "Seleccionar Archivo" at bounding box center [753, 458] width 216 height 15
type input "C:\fakepath\OC 6981 NEOSALUD (1).pdf"
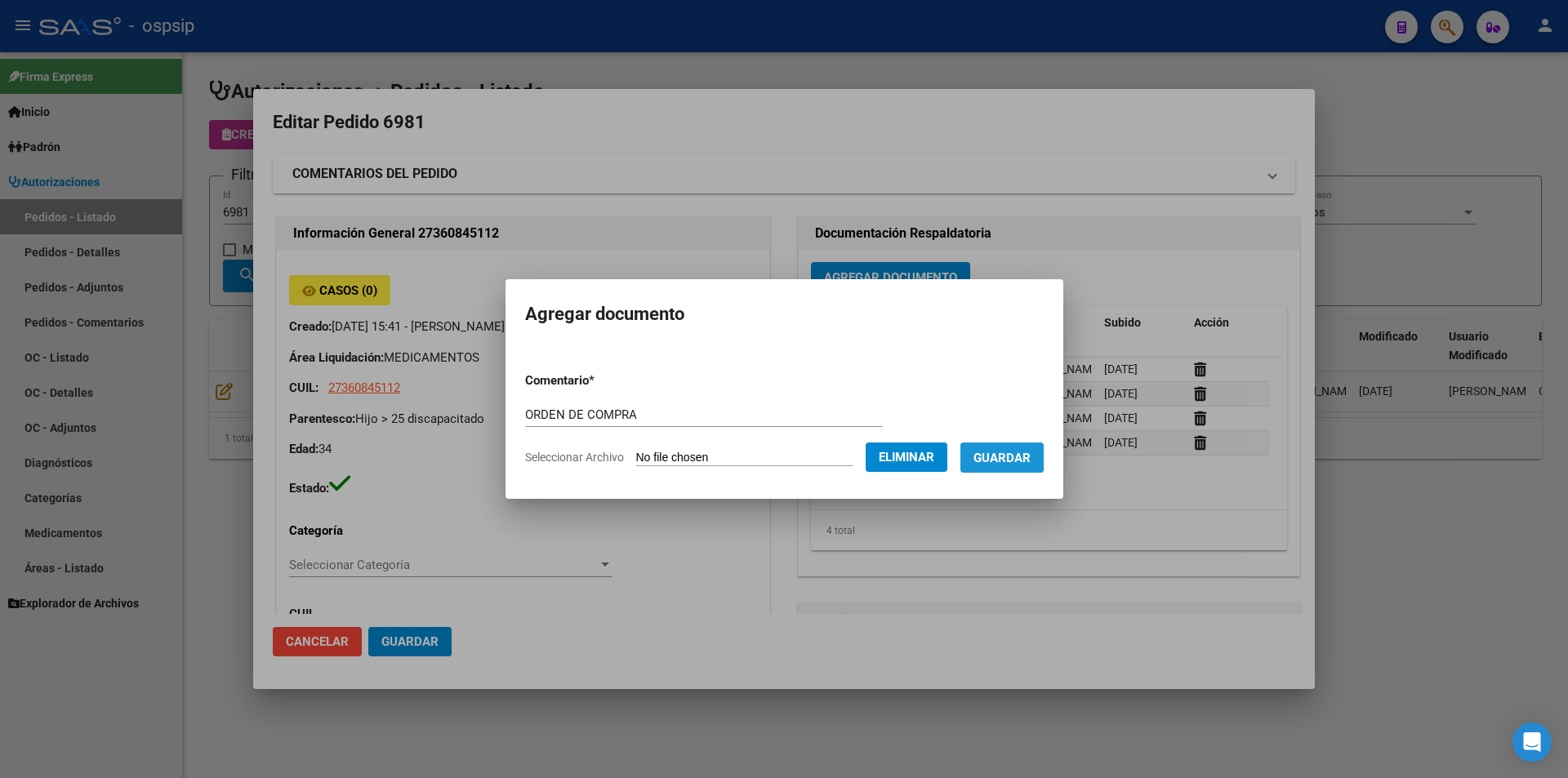
click at [1018, 447] on button "Guardar" at bounding box center [1001, 457] width 83 height 30
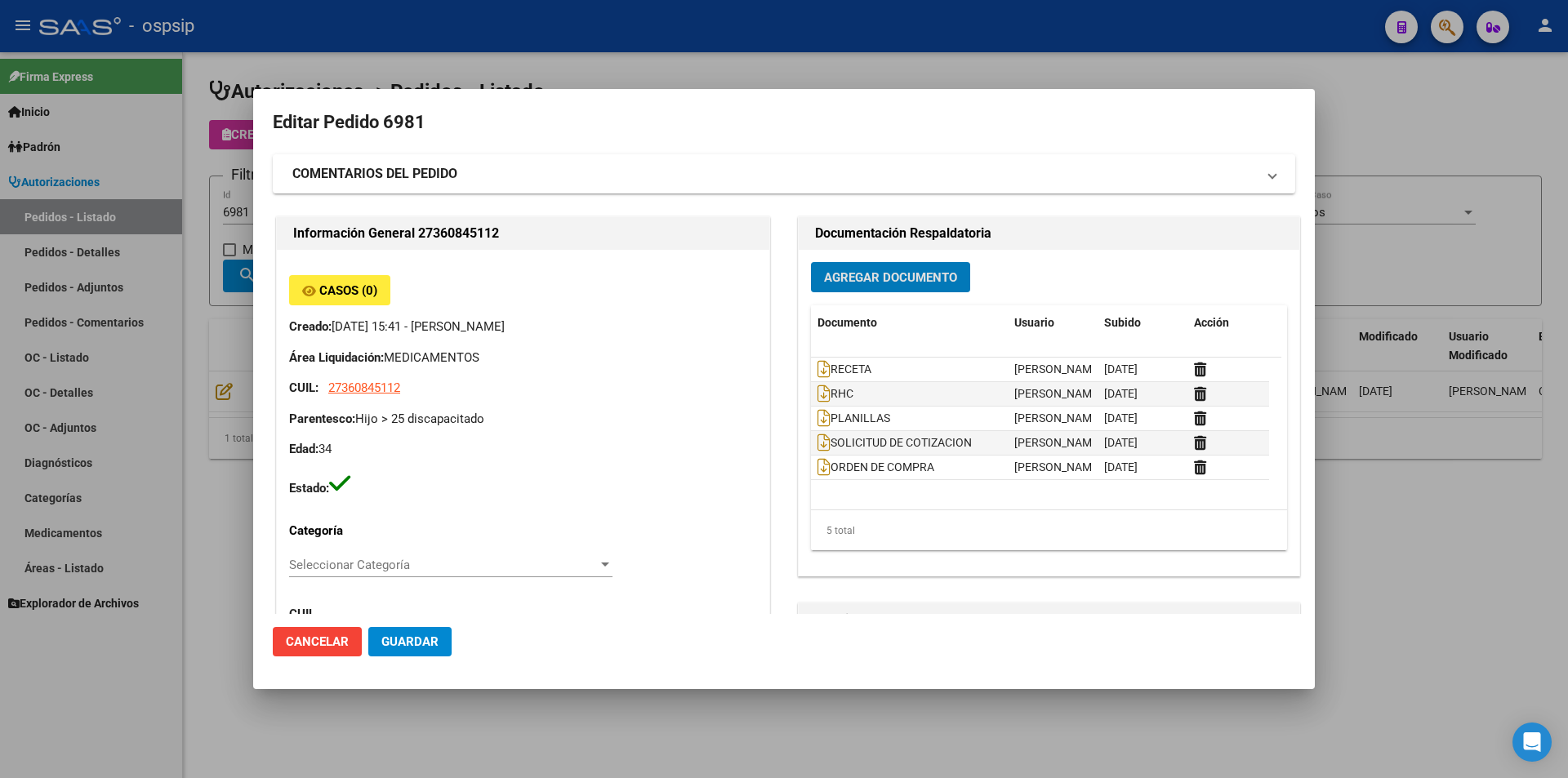
click at [245, 228] on div at bounding box center [784, 389] width 1568 height 778
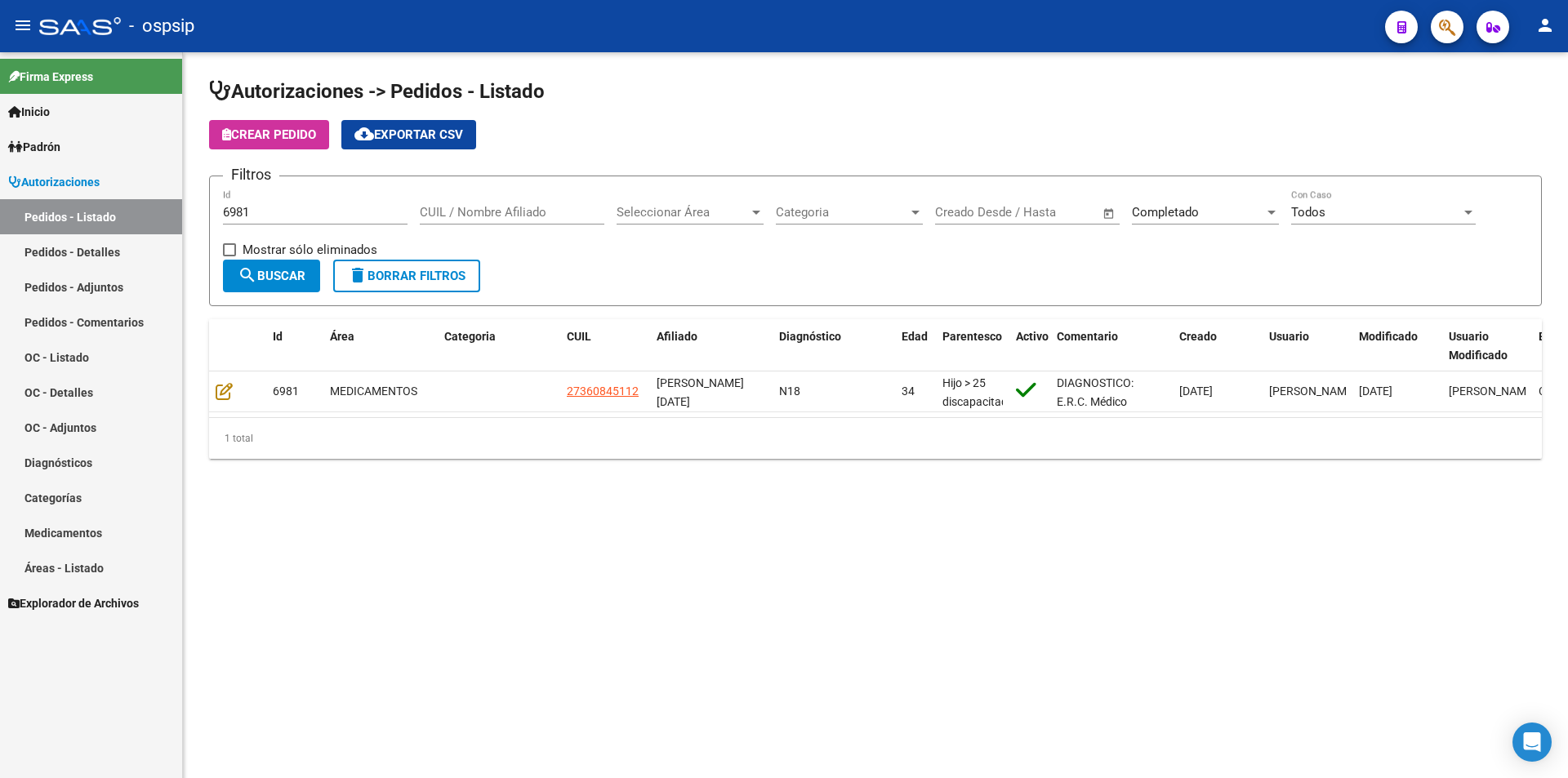
click at [257, 213] on input "6981" at bounding box center [315, 211] width 184 height 14
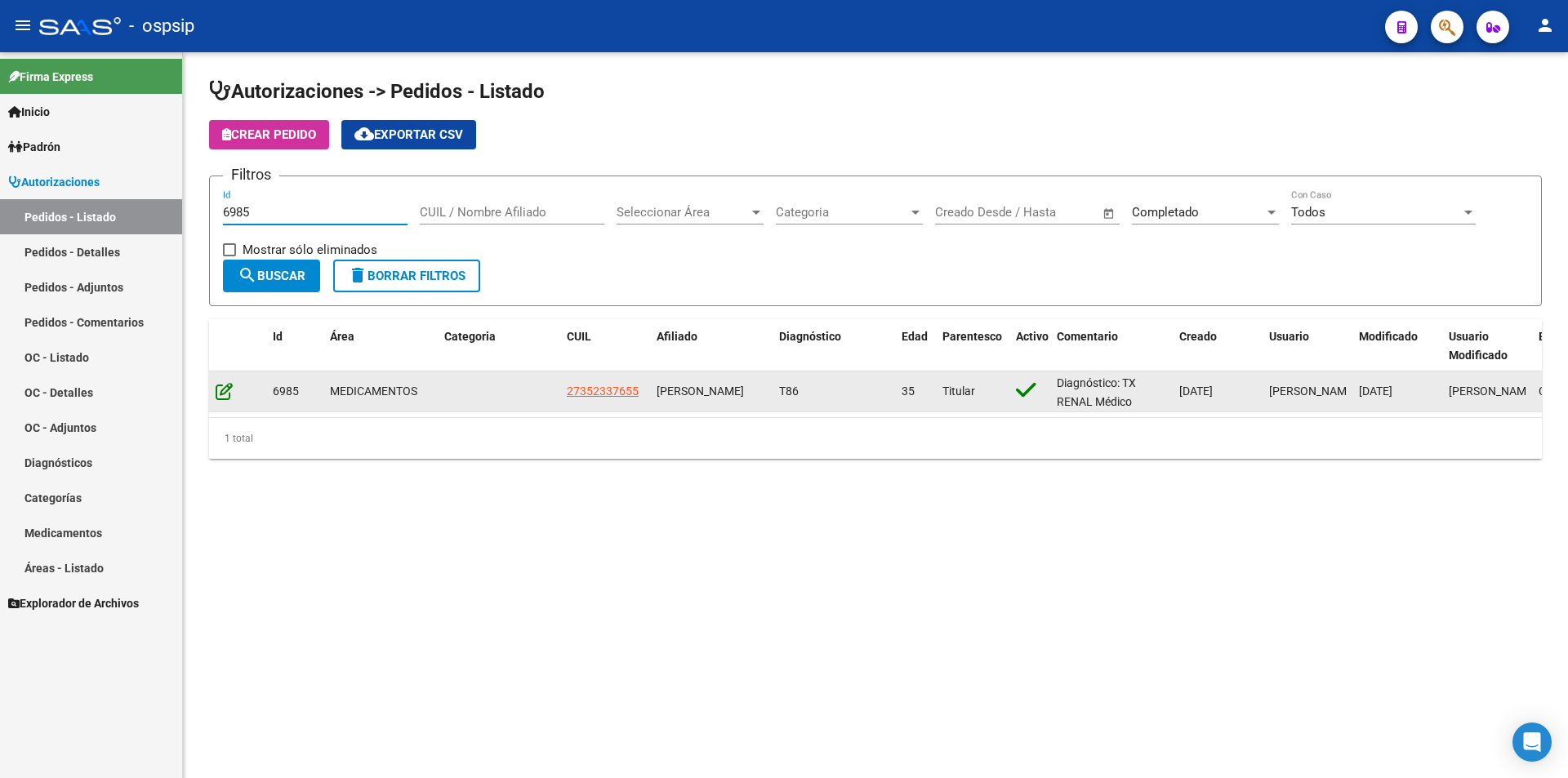
type input "6985"
click at [229, 384] on icon at bounding box center [224, 391] width 17 height 18
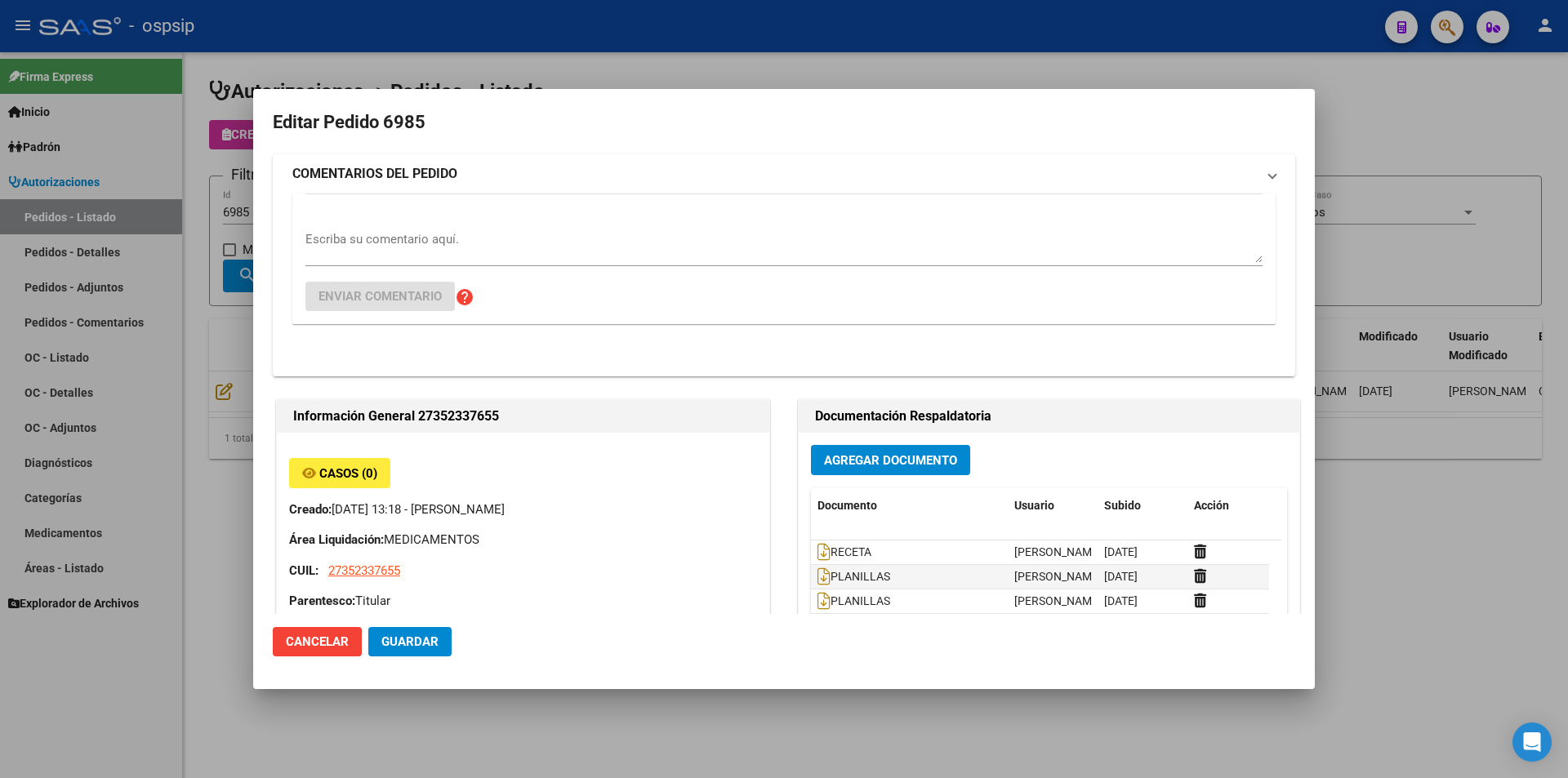
type input "[GEOGRAPHIC_DATA], [GEOGRAPHIC_DATA], 159 A 2695"
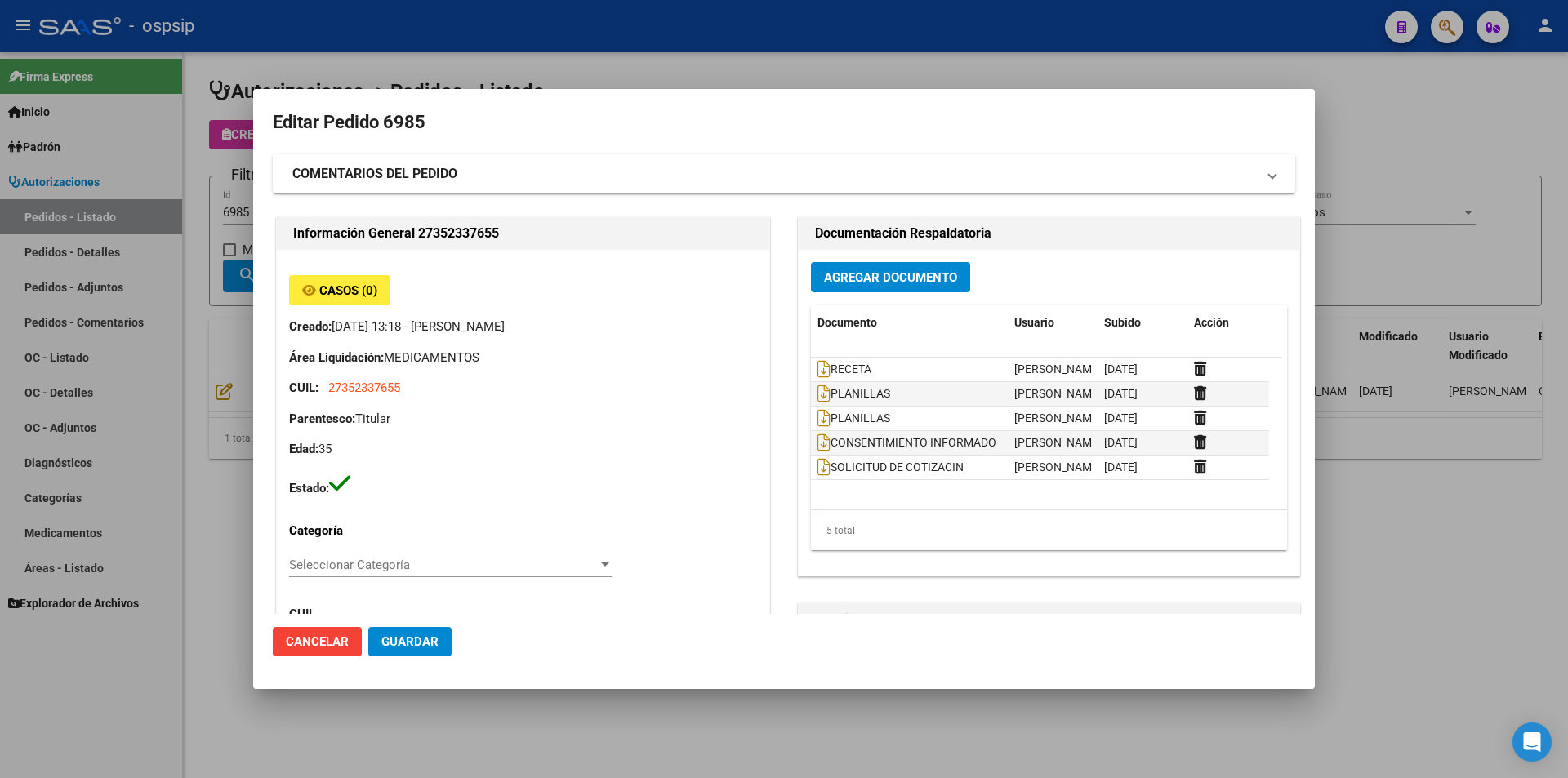
click at [841, 263] on button "Agregar Documento" at bounding box center [890, 277] width 159 height 30
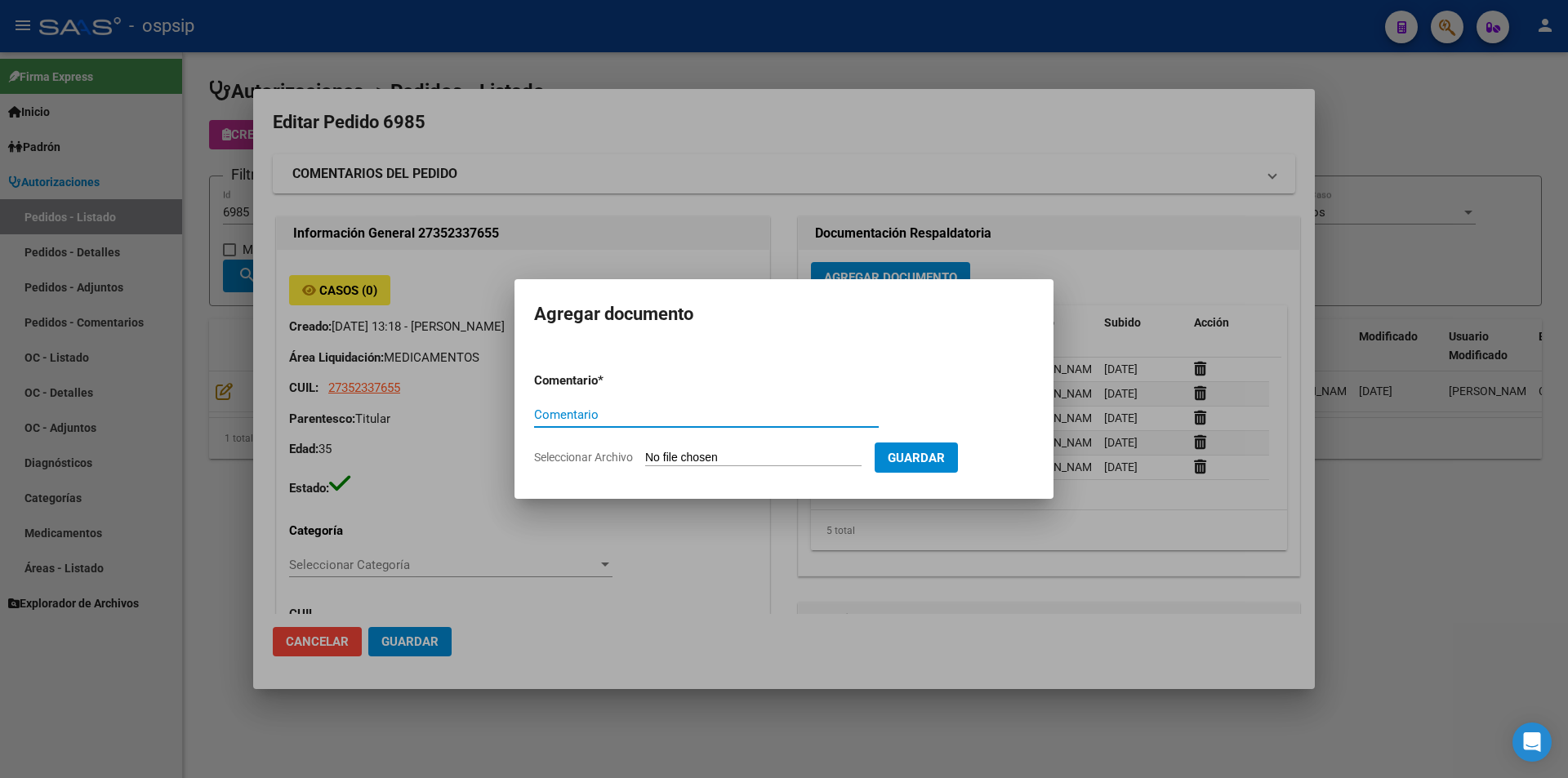
paste input "ORDEN DE COMPRA"
type input "ORDEN DE COMPRA"
click at [736, 449] on form "Comentario * ORDEN DE COMPRA Comentario Seleccionar Archivo Guardar" at bounding box center [783, 419] width 499 height 120
click at [738, 456] on input "Seleccionar Archivo" at bounding box center [753, 458] width 216 height 15
type input "C:\fakepath\OC 6985 NEOSALUD (1).pdf"
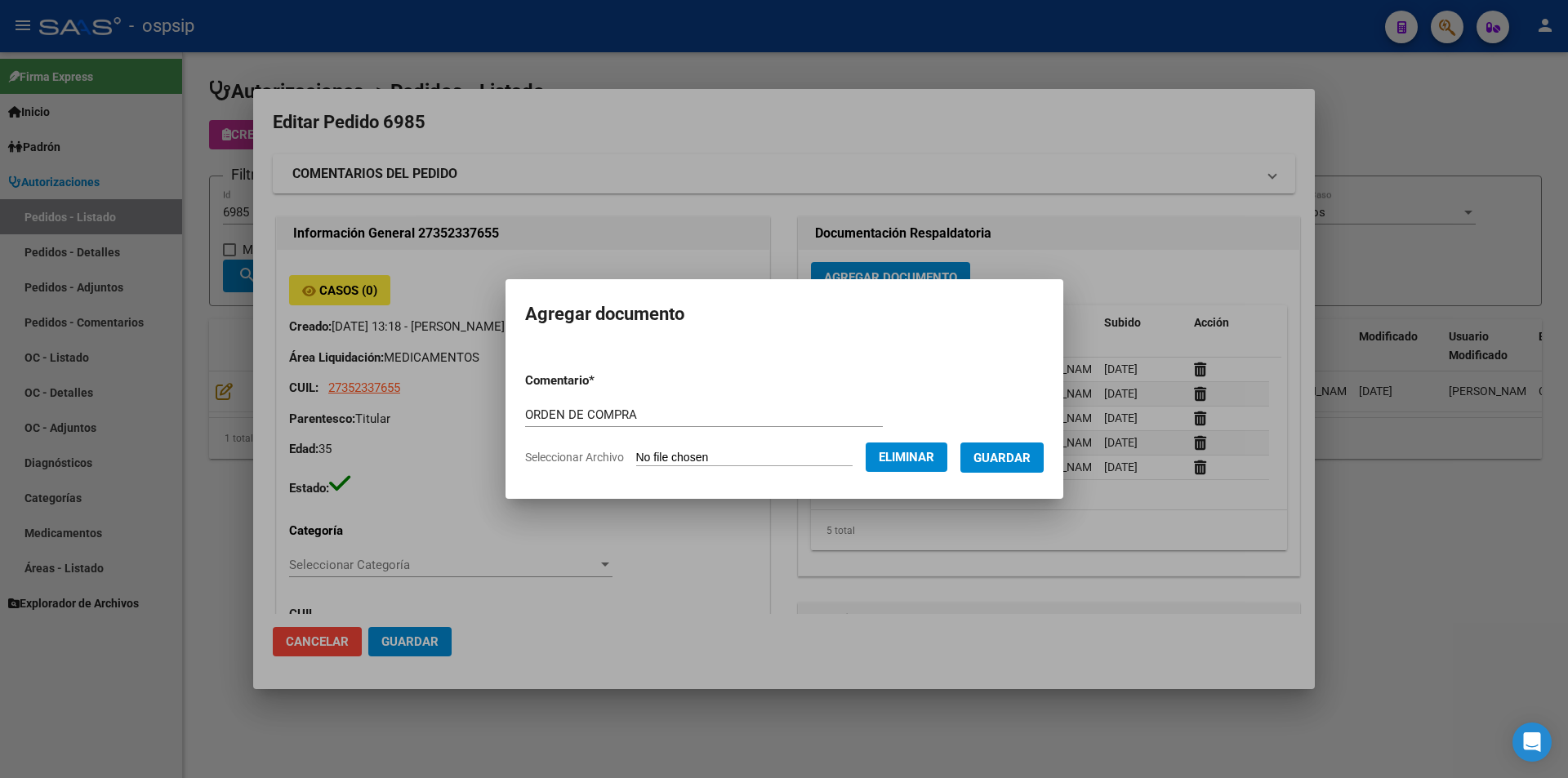
click at [1016, 474] on form "Comentario * ORDEN DE COMPRA Comentario Seleccionar Archivo Eliminar Guardar" at bounding box center [784, 419] width 519 height 120
click at [1013, 472] on form "Comentario * ORDEN DE COMPRA Comentario Seleccionar Archivo Eliminar Guardar" at bounding box center [784, 419] width 519 height 120
click at [1013, 469] on button "Guardar" at bounding box center [1001, 457] width 83 height 30
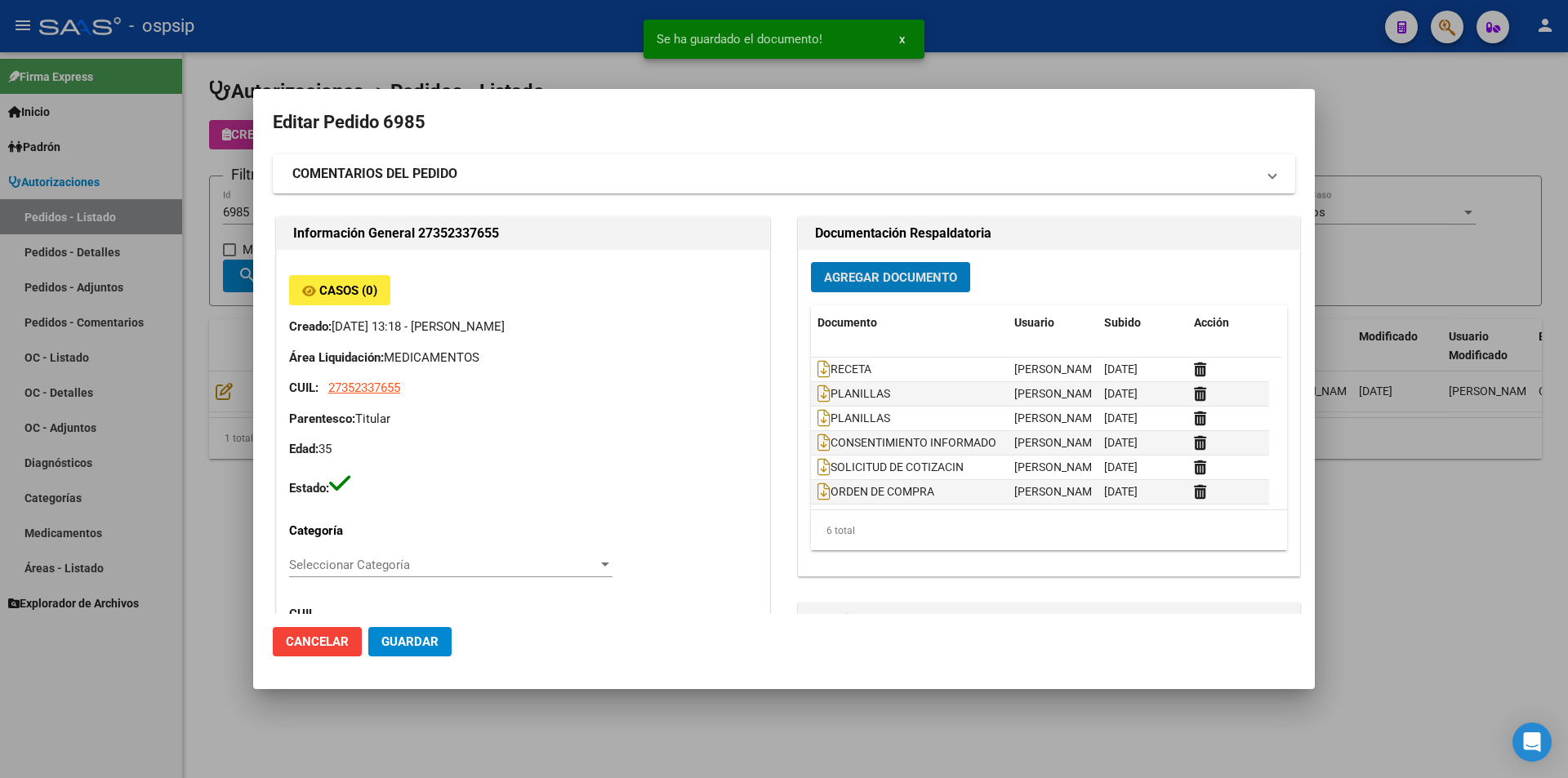
drag, startPoint x: 173, startPoint y: 191, endPoint x: 253, endPoint y: 204, distance: 81.0
click at [181, 191] on div at bounding box center [784, 389] width 1568 height 778
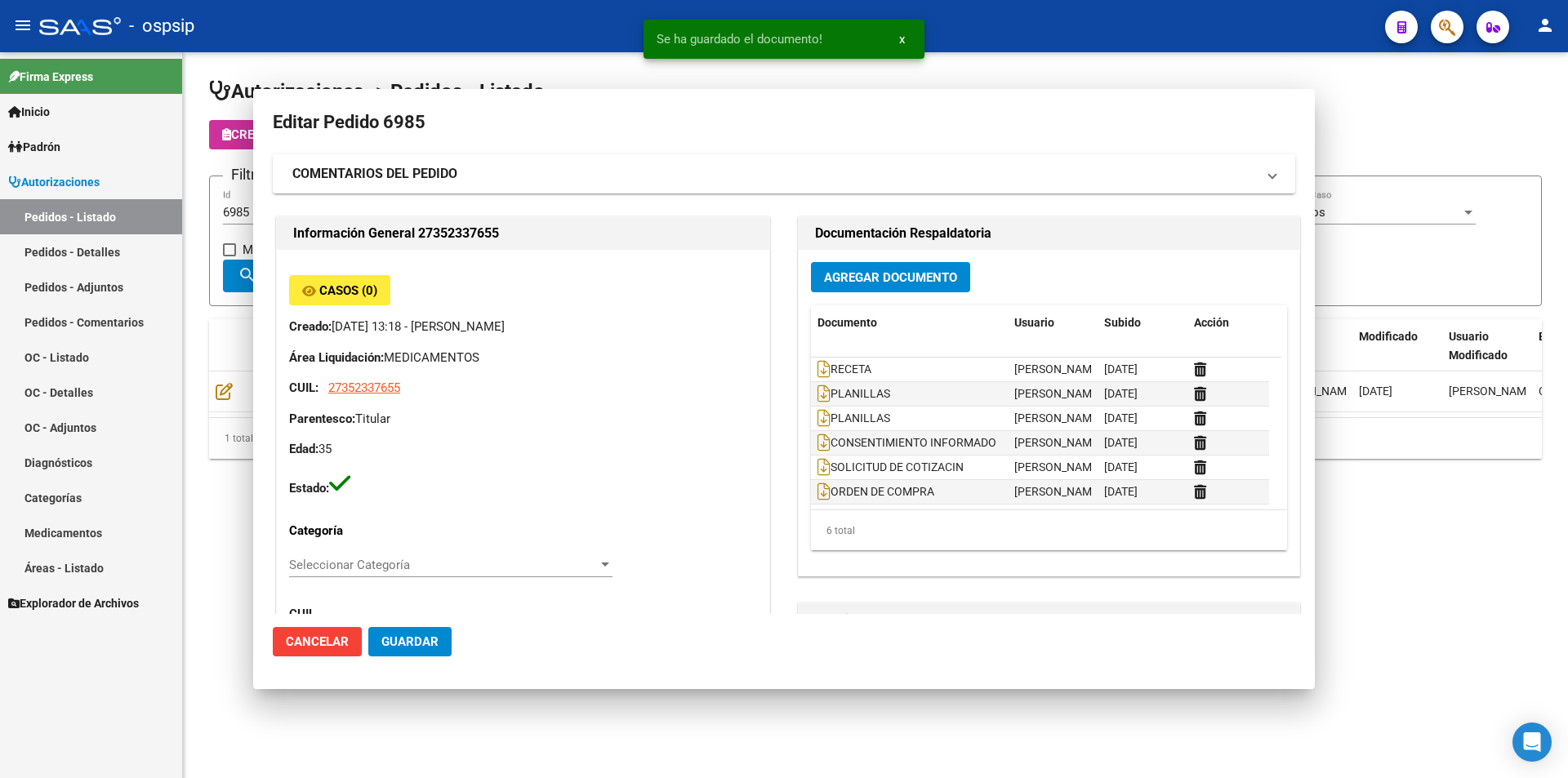
click at [258, 208] on input "6985" at bounding box center [315, 211] width 184 height 14
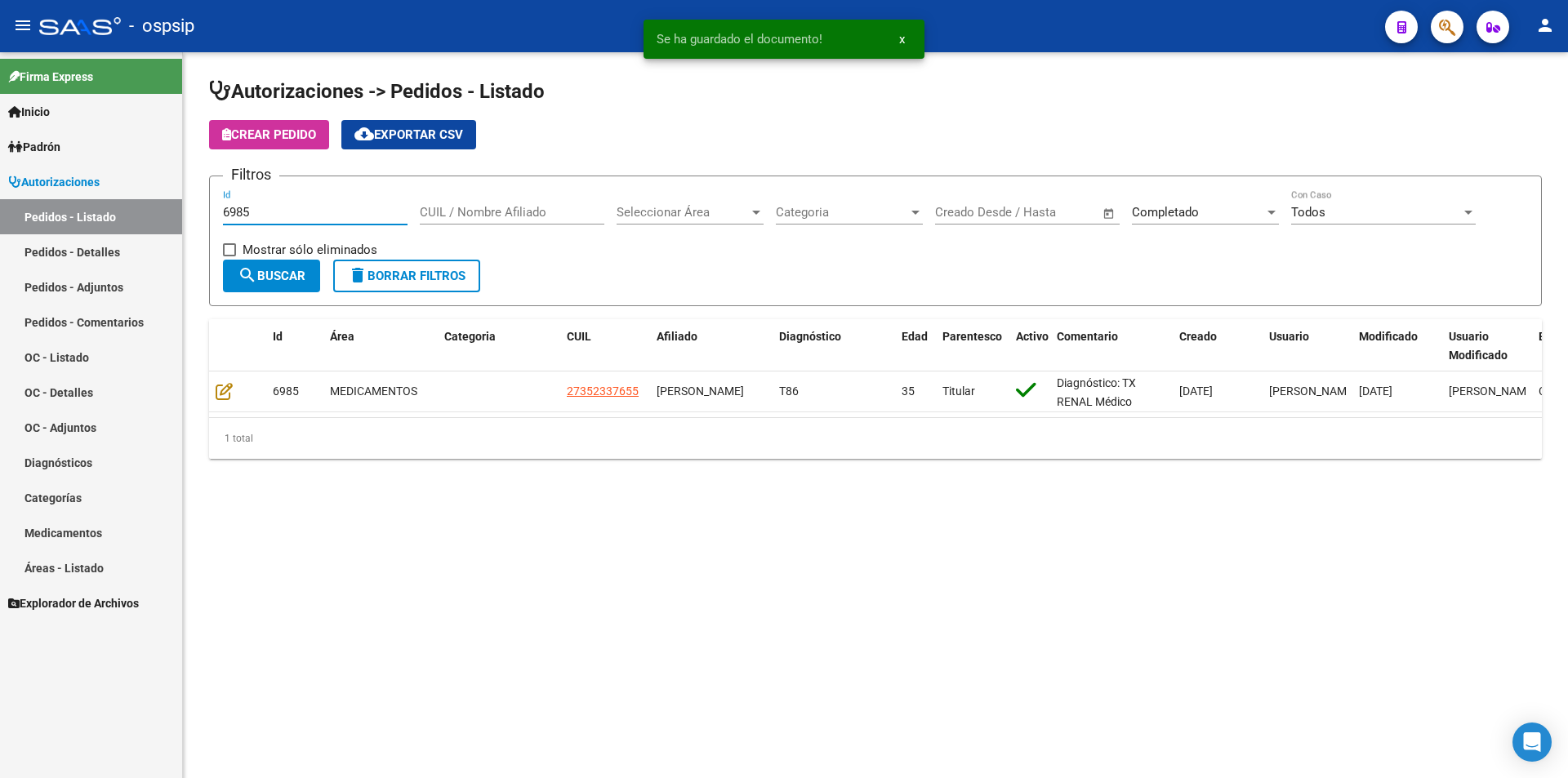
type input "6986"
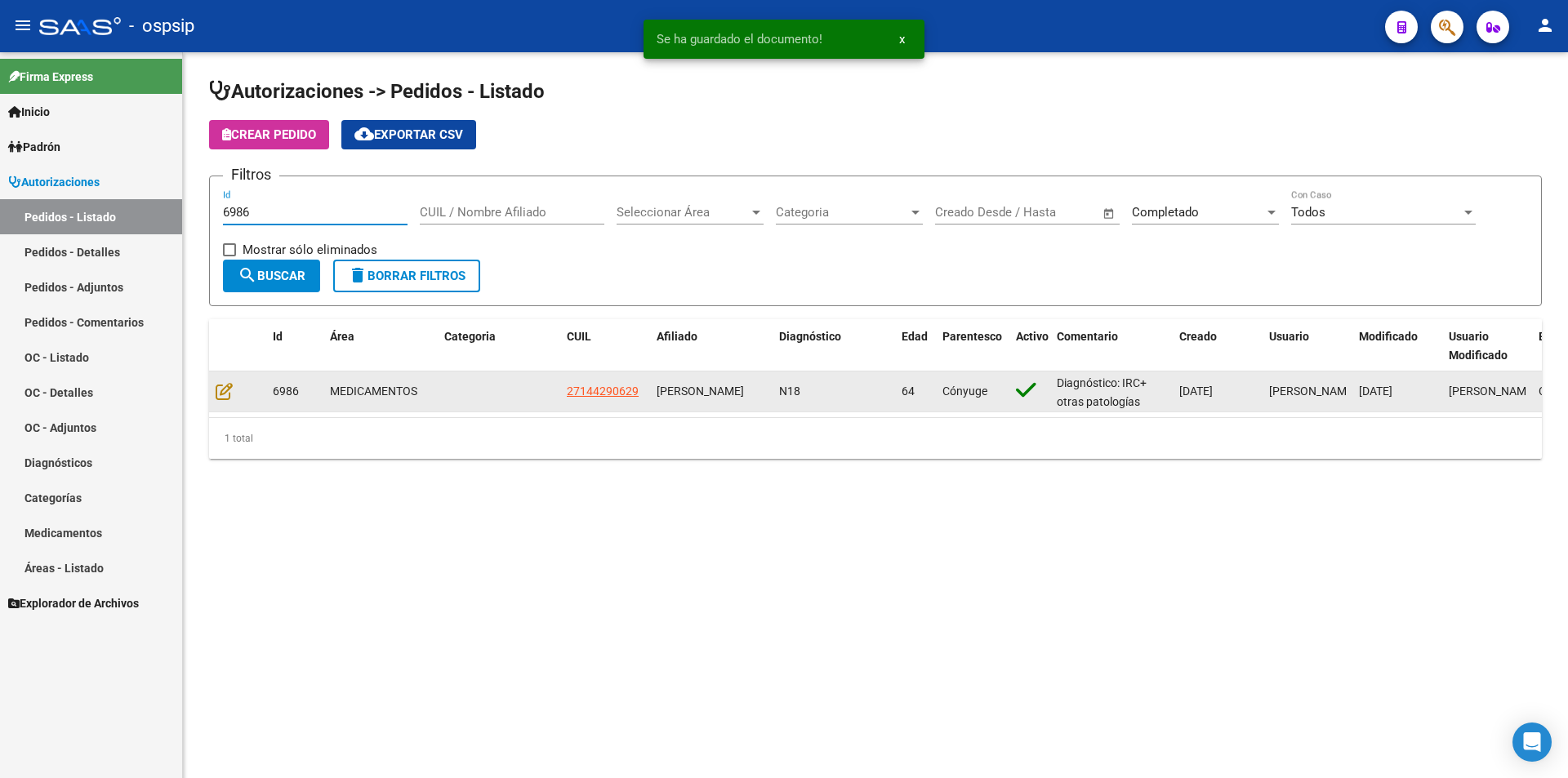
click at [211, 390] on datatable-body-cell at bounding box center [237, 392] width 57 height 40
click at [220, 389] on icon at bounding box center [224, 391] width 17 height 18
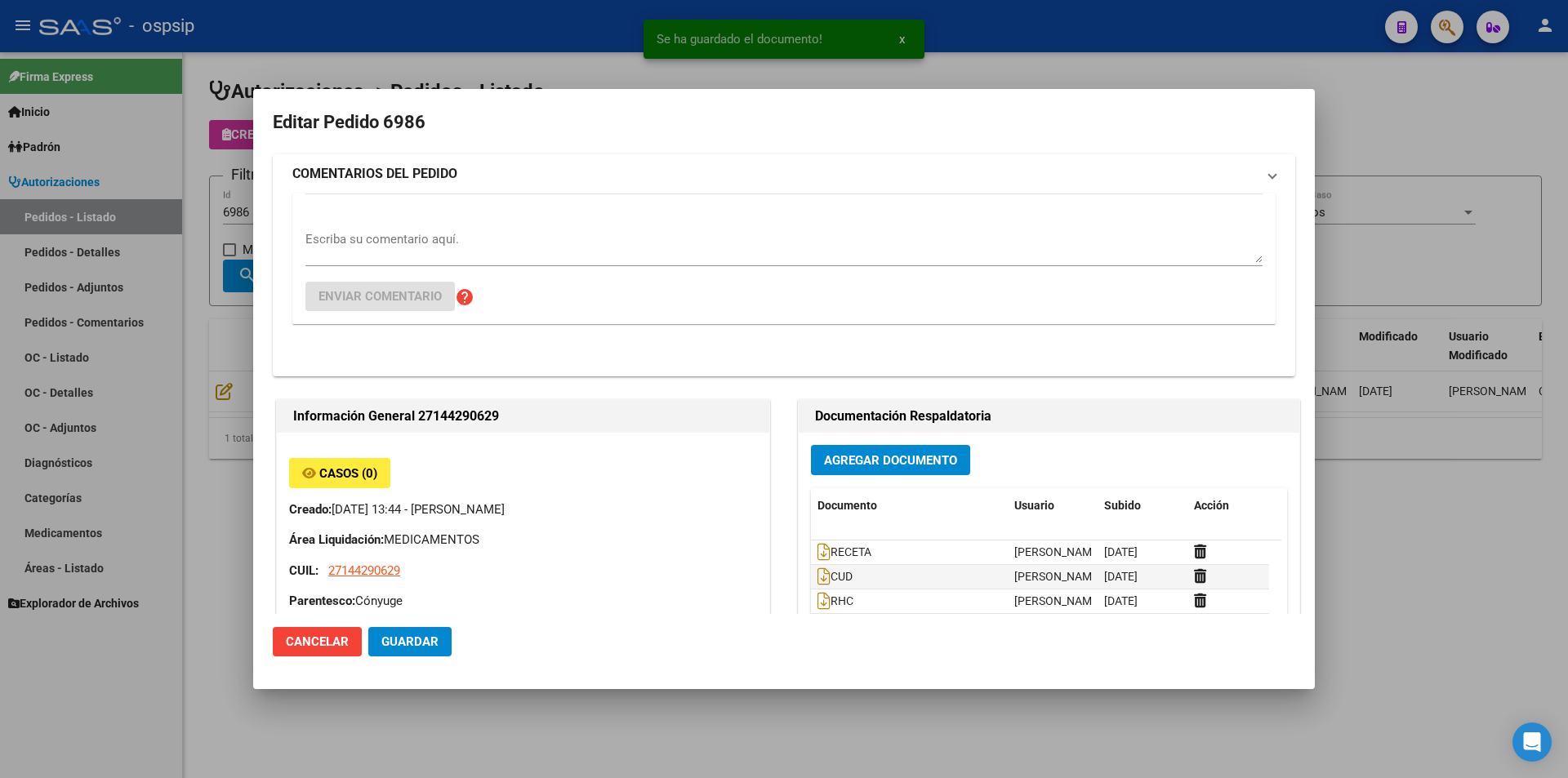
type input "[GEOGRAPHIC_DATA], [PERSON_NAME], STA [PERSON_NAME] DE ORO 2065"
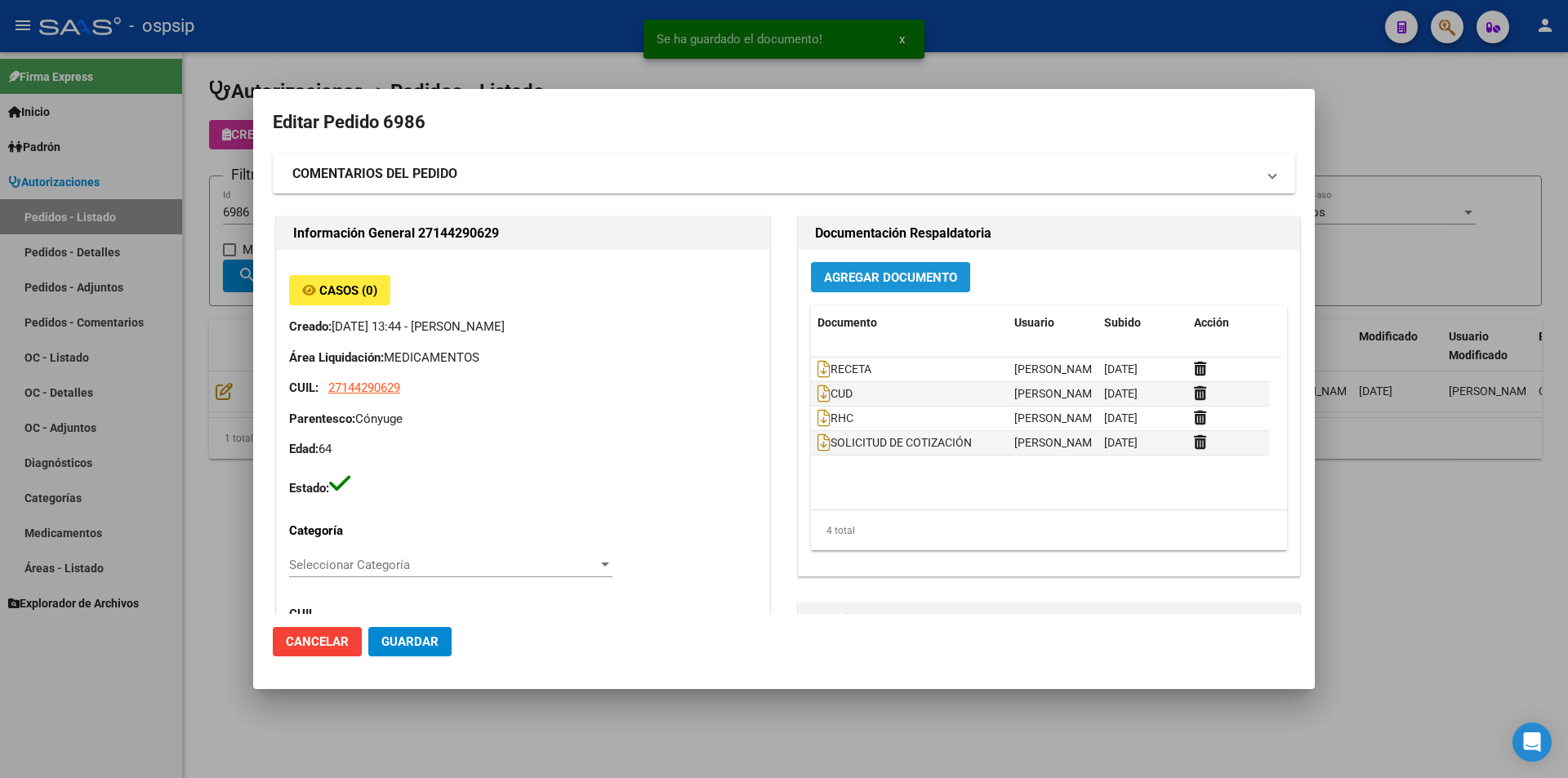
click at [811, 266] on button "Agregar Documento" at bounding box center [890, 277] width 159 height 30
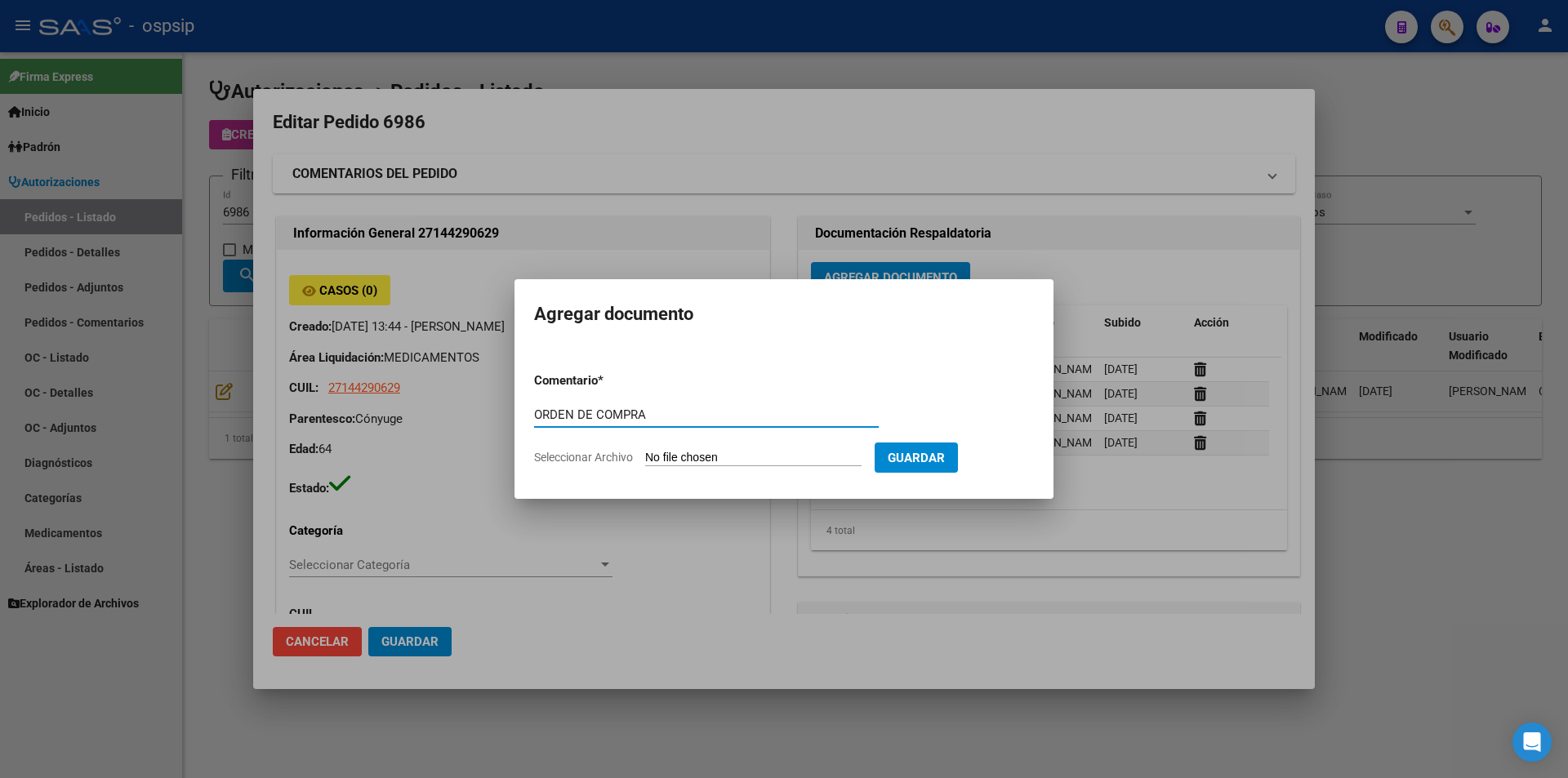
type input "ORDEN DE COMPRA"
click at [762, 450] on input "Seleccionar Archivo" at bounding box center [753, 458] width 216 height 15
type input "C:\fakepath\OC 6986 NEOSALUD (1).pdf"
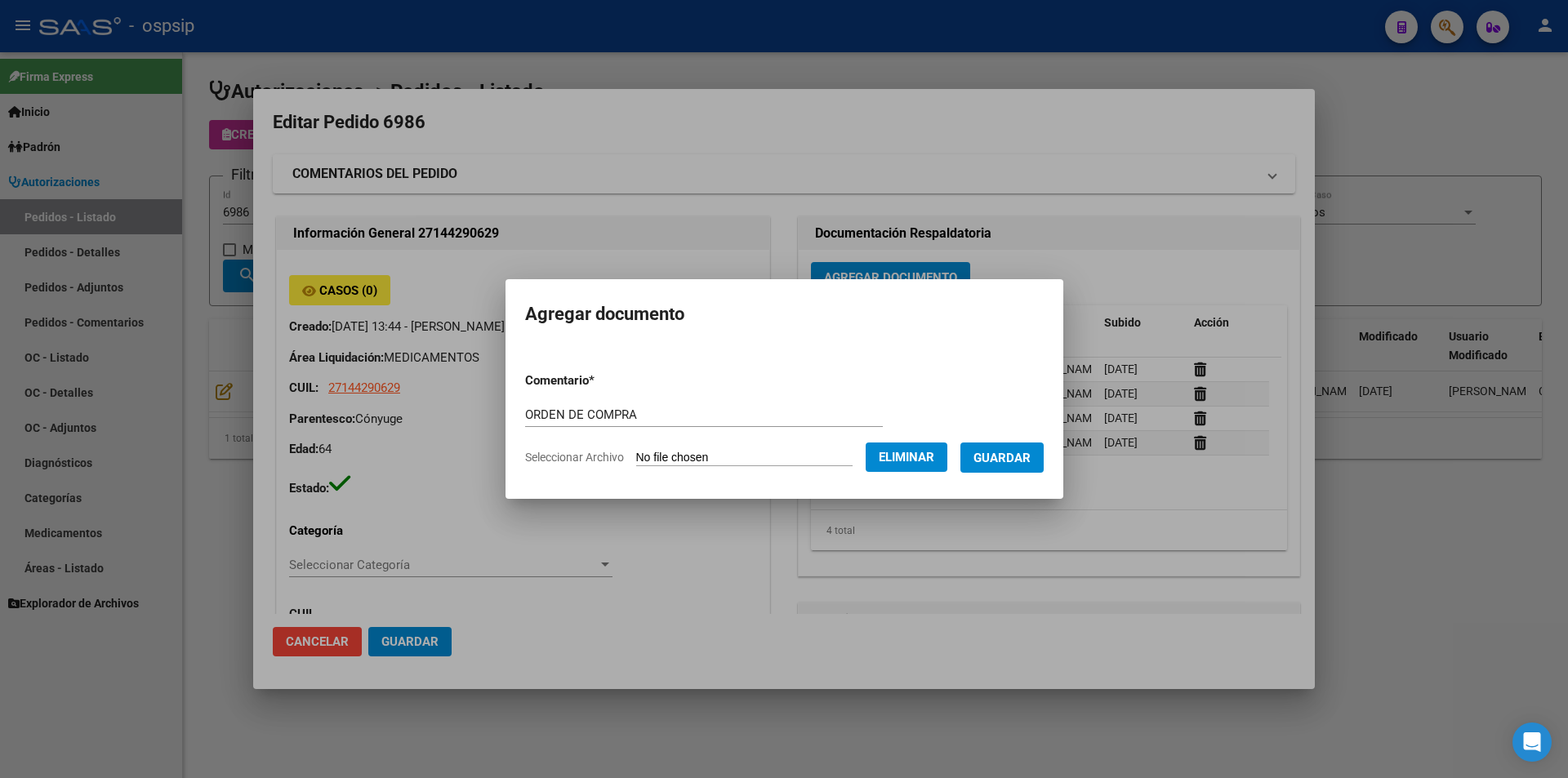
click at [1016, 470] on button "Guardar" at bounding box center [1001, 457] width 83 height 30
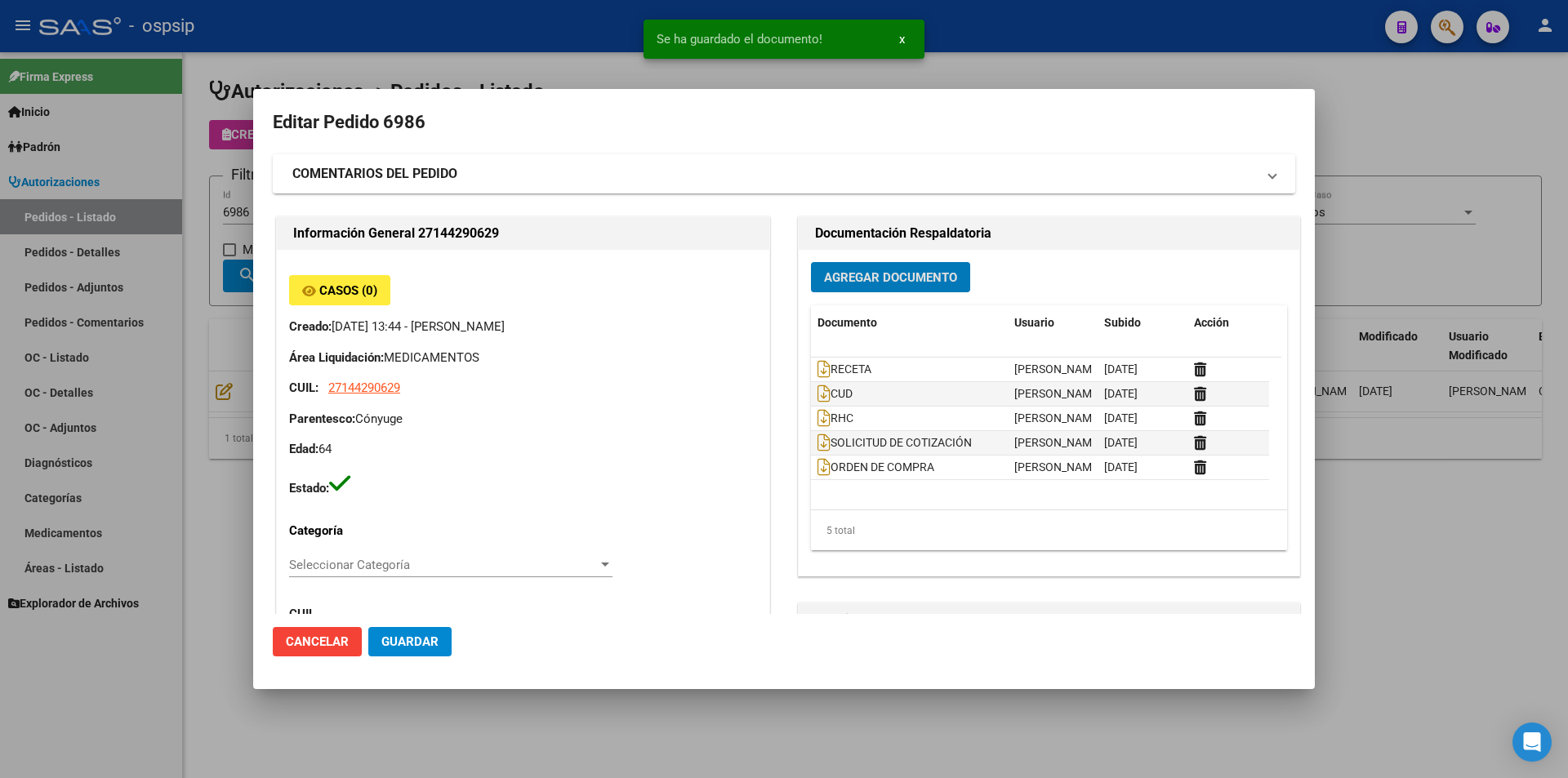
click at [199, 334] on div at bounding box center [784, 389] width 1568 height 778
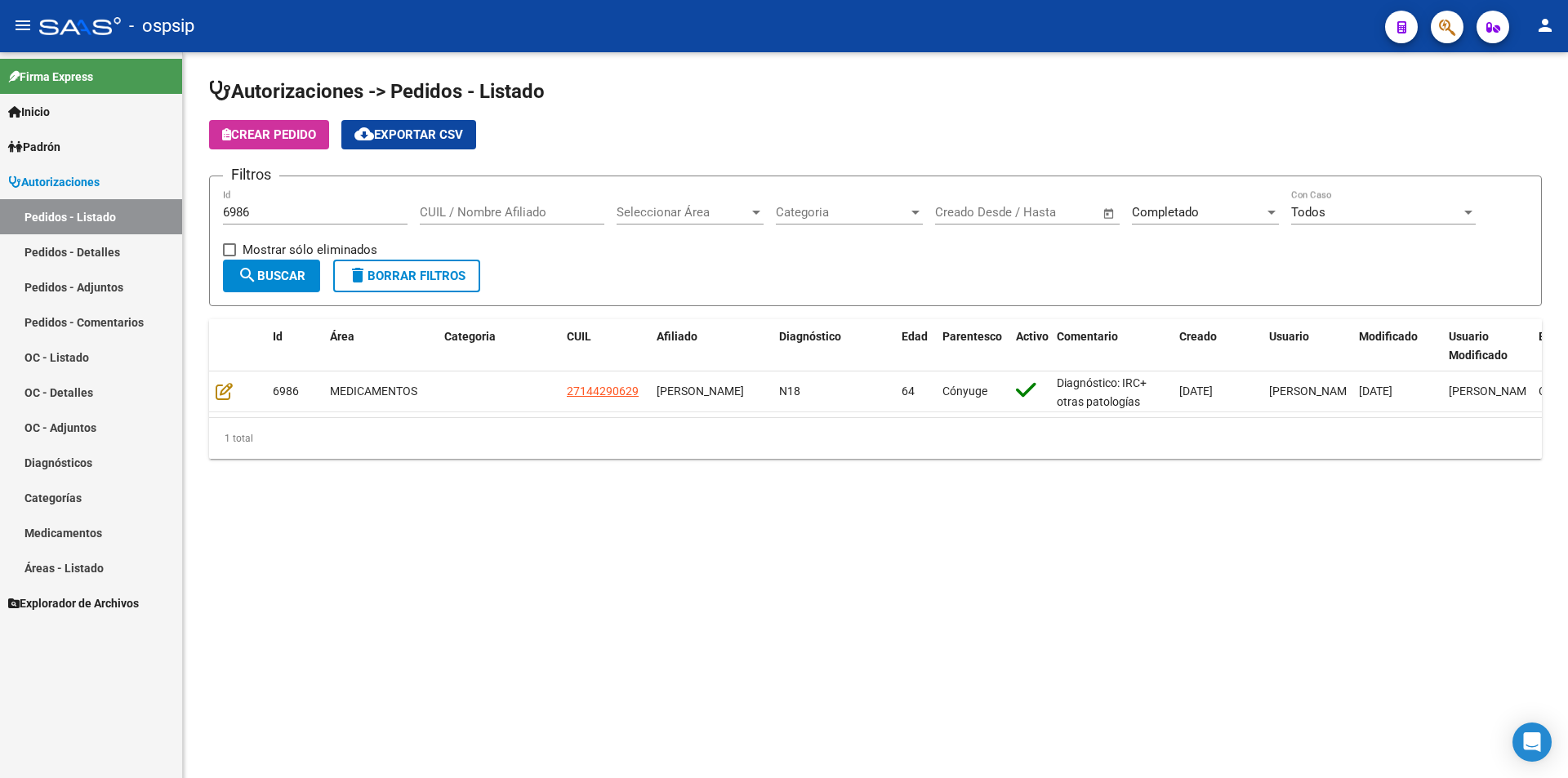
drag, startPoint x: 285, startPoint y: 205, endPoint x: 116, endPoint y: 209, distance: 169.0
click at [116, 209] on mat-sidenav-container "Firma Express Inicio Instructivos Contacto OS Padrón Afiliados Empadronados Mov…" at bounding box center [784, 415] width 1568 height 726
drag, startPoint x: 263, startPoint y: 218, endPoint x: 64, endPoint y: 211, distance: 199.1
click at [64, 211] on mat-sidenav-container "Firma Express Inicio Instructivos Contacto OS Padrón Afiliados Empadronados Mov…" at bounding box center [784, 415] width 1568 height 726
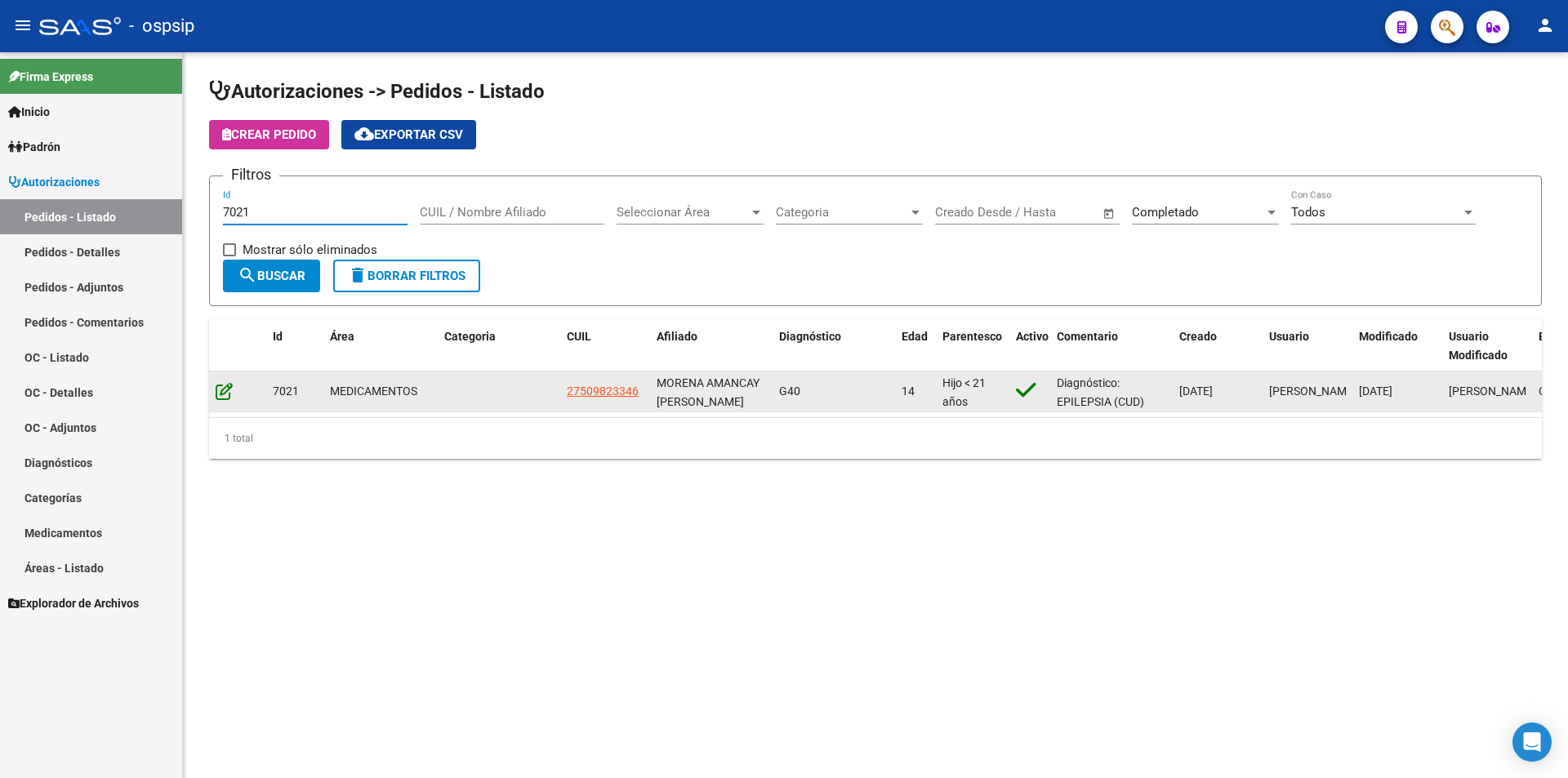
type input "7021"
click at [230, 390] on icon at bounding box center [224, 391] width 17 height 18
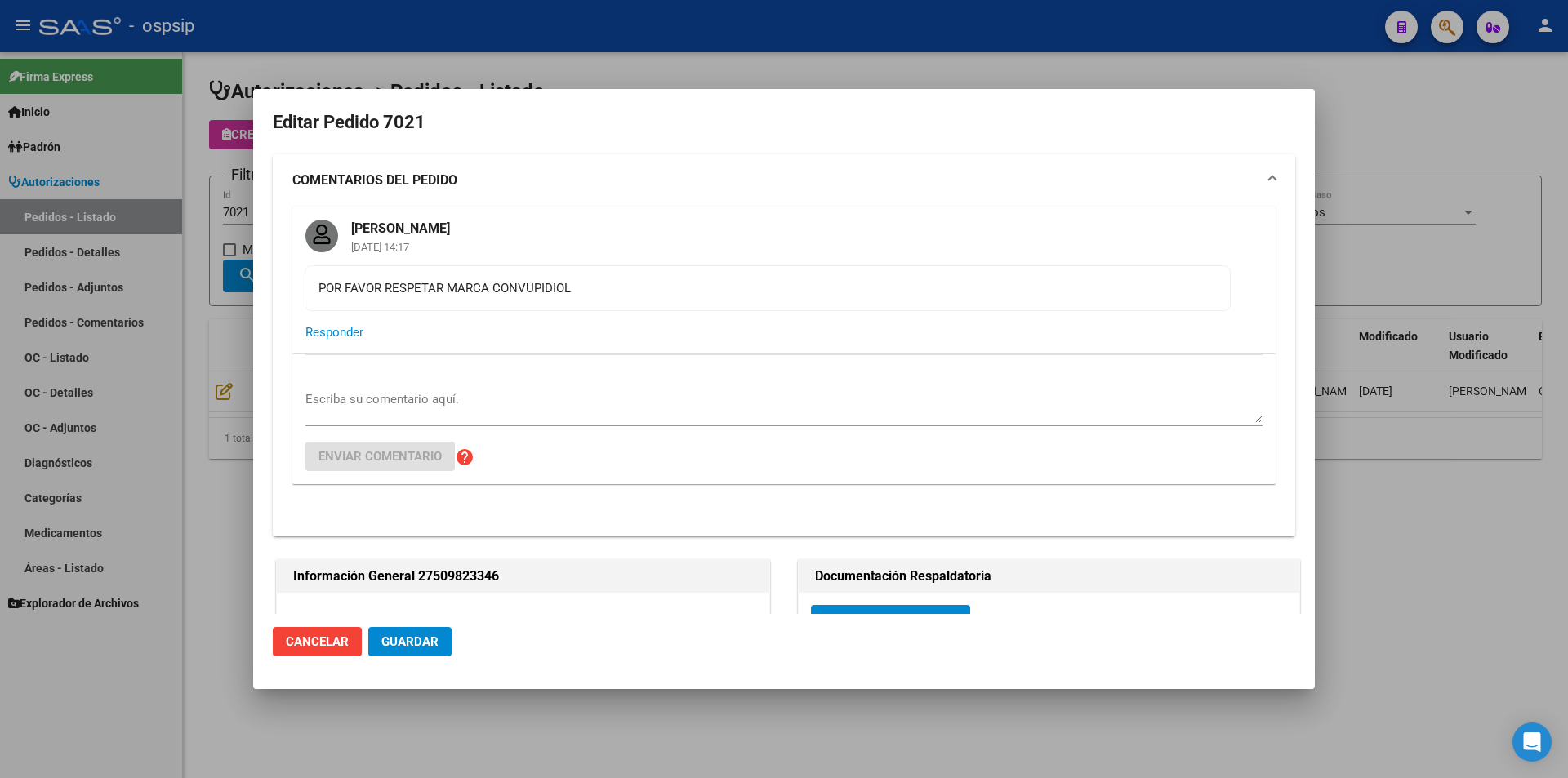
type input "[GEOGRAPHIC_DATA], QUEQUEN, 584 BIS 1574"
click at [364, 399] on textarea "Escriba su comentario aquí." at bounding box center [784, 406] width 957 height 33
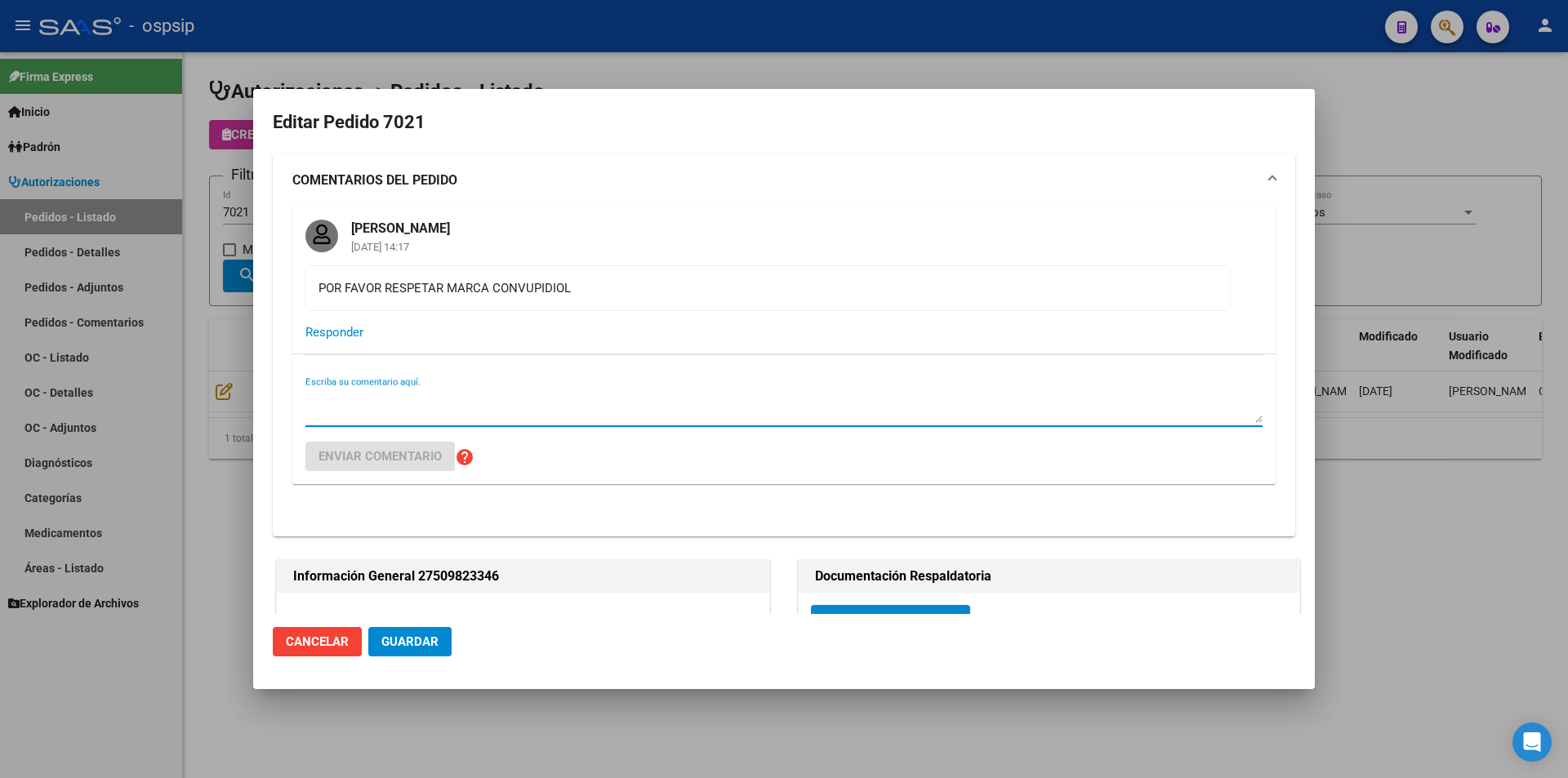
paste textarea "NEOSALUD RECHAZA EL PEDIDO PORQUE NO ENTREGA EN EL DOMICILIO"
type textarea "NEOSALUD RECHAZA EL PEDIDO PORQUE NO ENTREGA EN EL DOMICILIO"
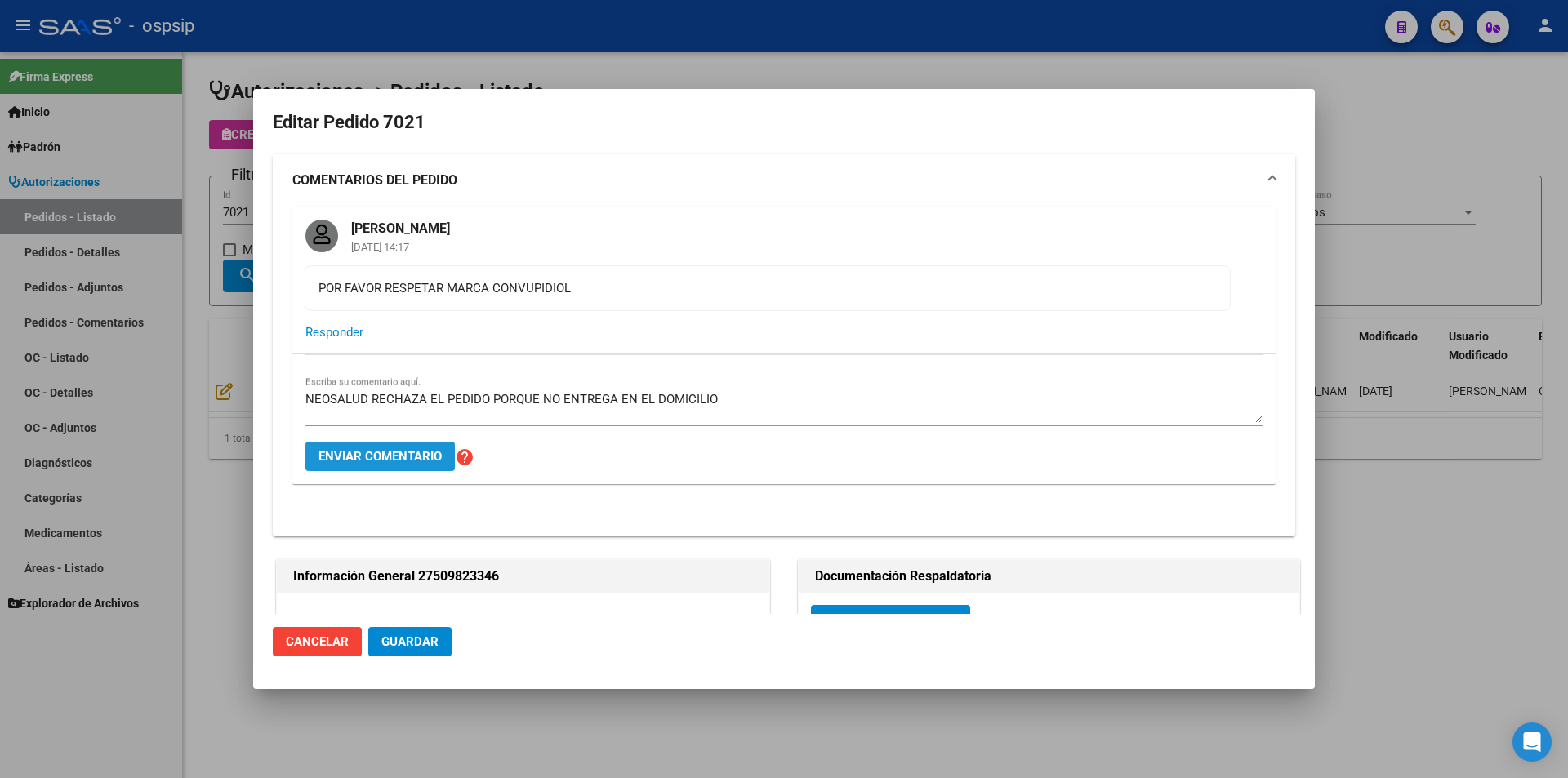
click at [390, 462] on span "Enviar comentario" at bounding box center [380, 456] width 123 height 14
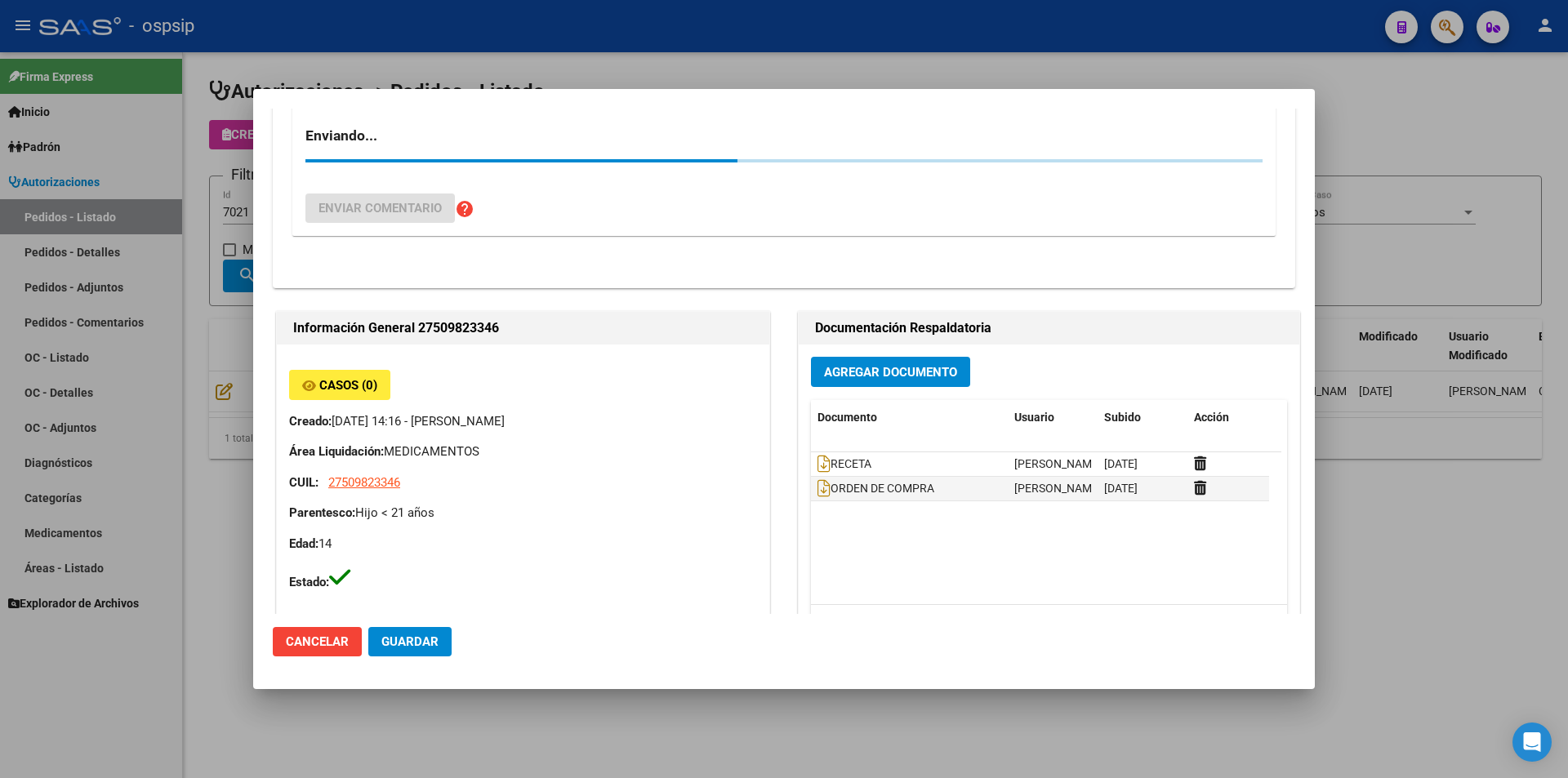
scroll to position [473, 0]
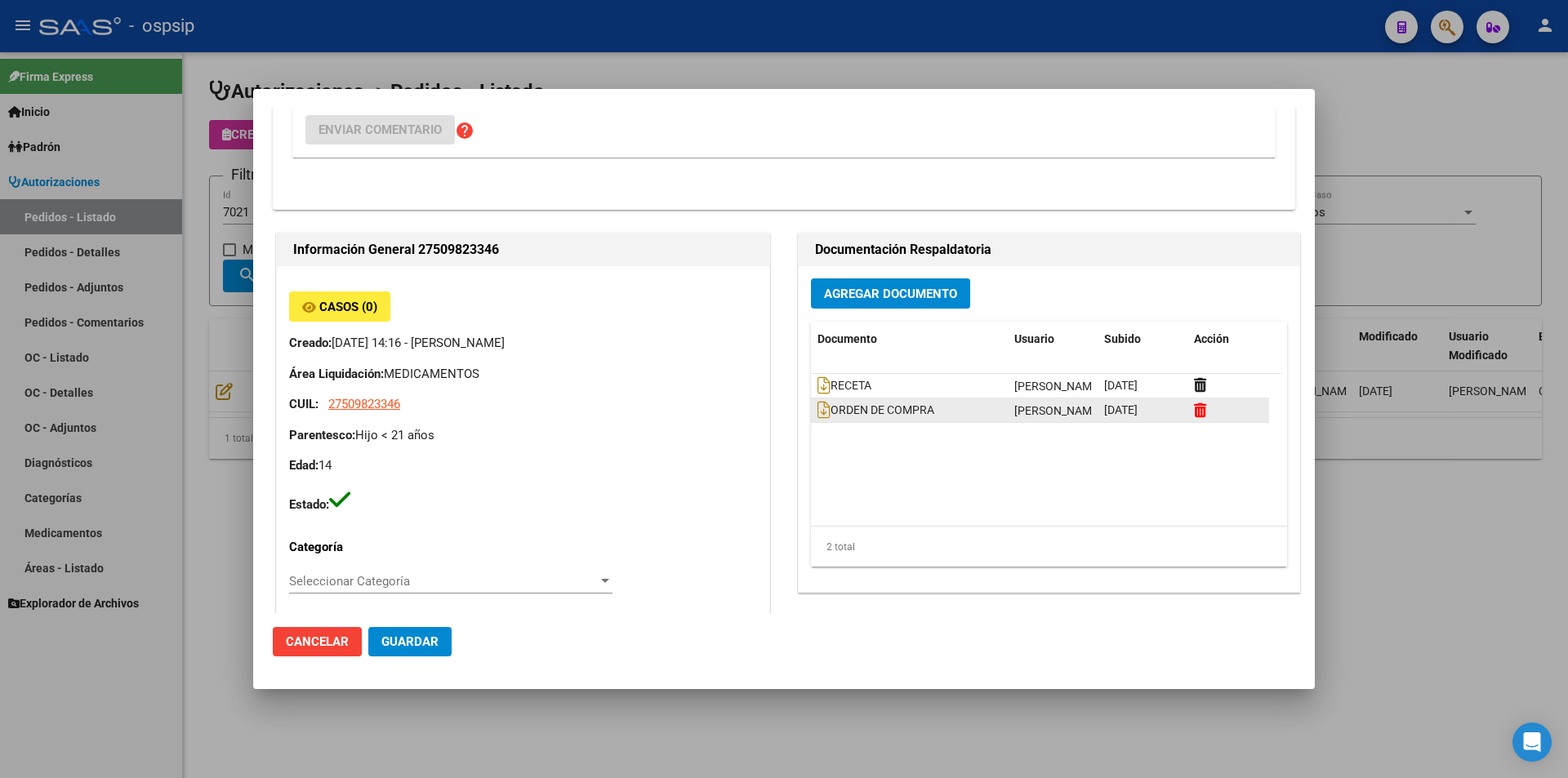
click at [1193, 409] on icon at bounding box center [1199, 410] width 13 height 15
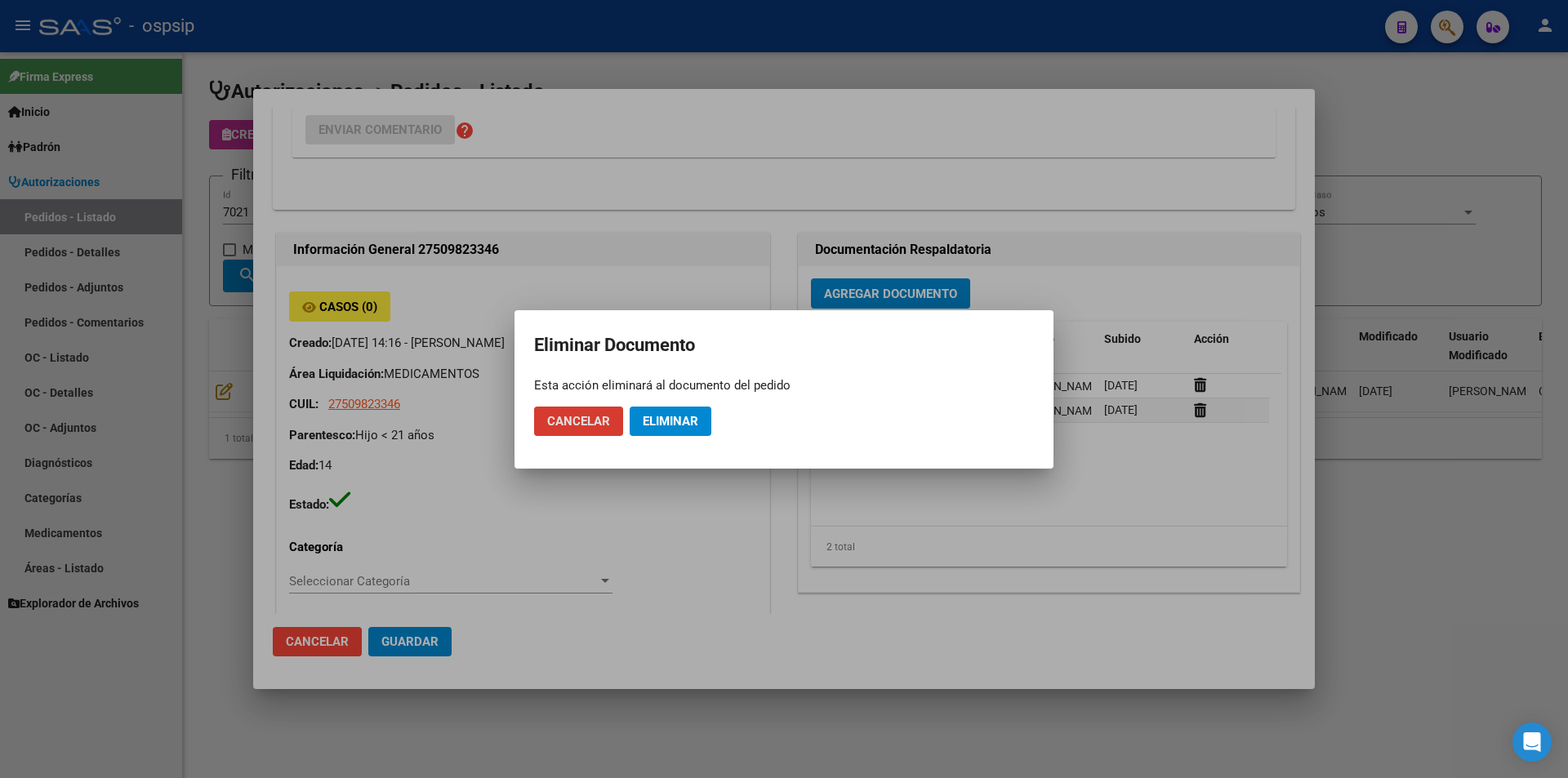
click at [678, 423] on span "Eliminar" at bounding box center [670, 421] width 56 height 14
